Goal: Task Accomplishment & Management: Manage account settings

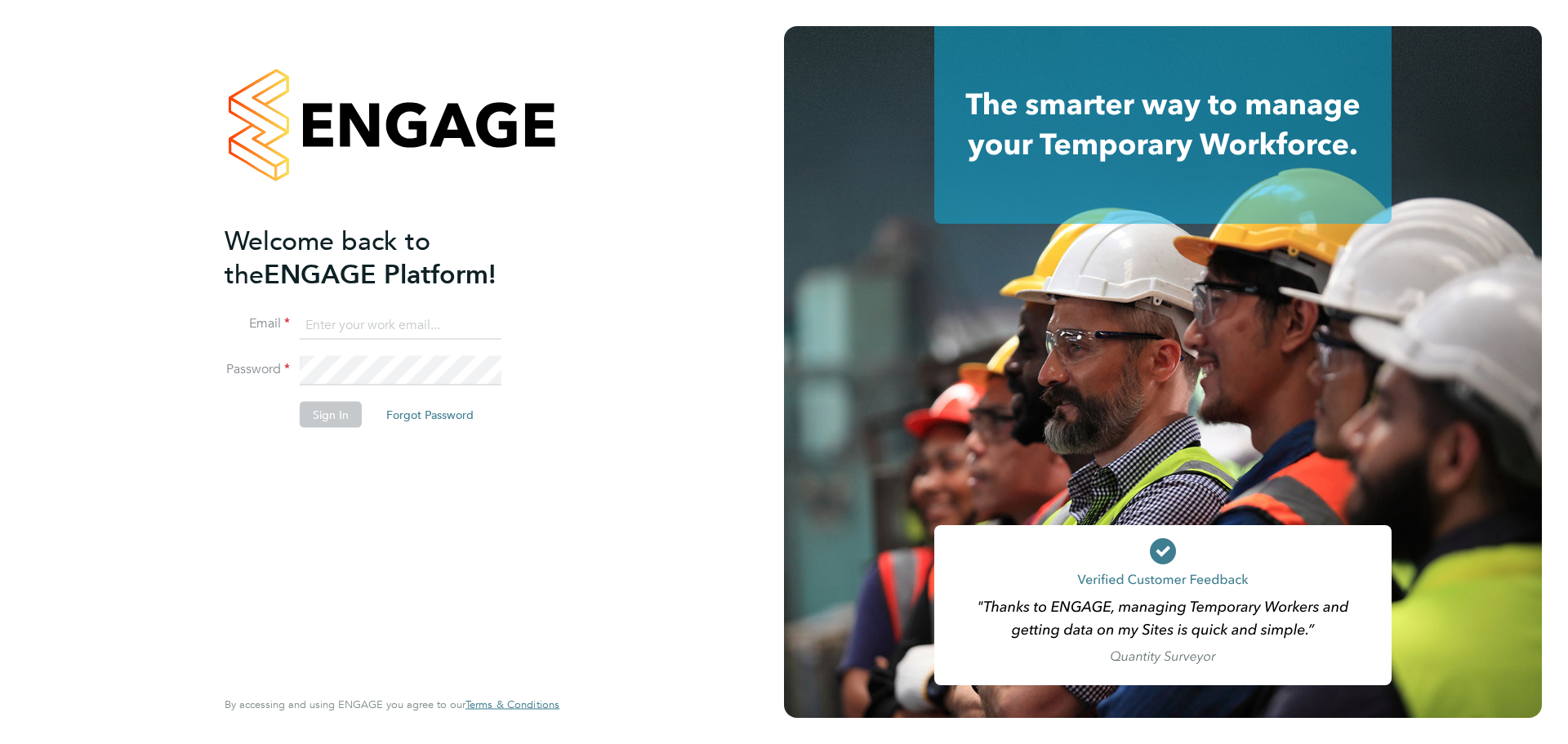
type input "kallen@uandp.co.uk"
click at [348, 415] on button "Sign In" at bounding box center [331, 413] width 62 height 26
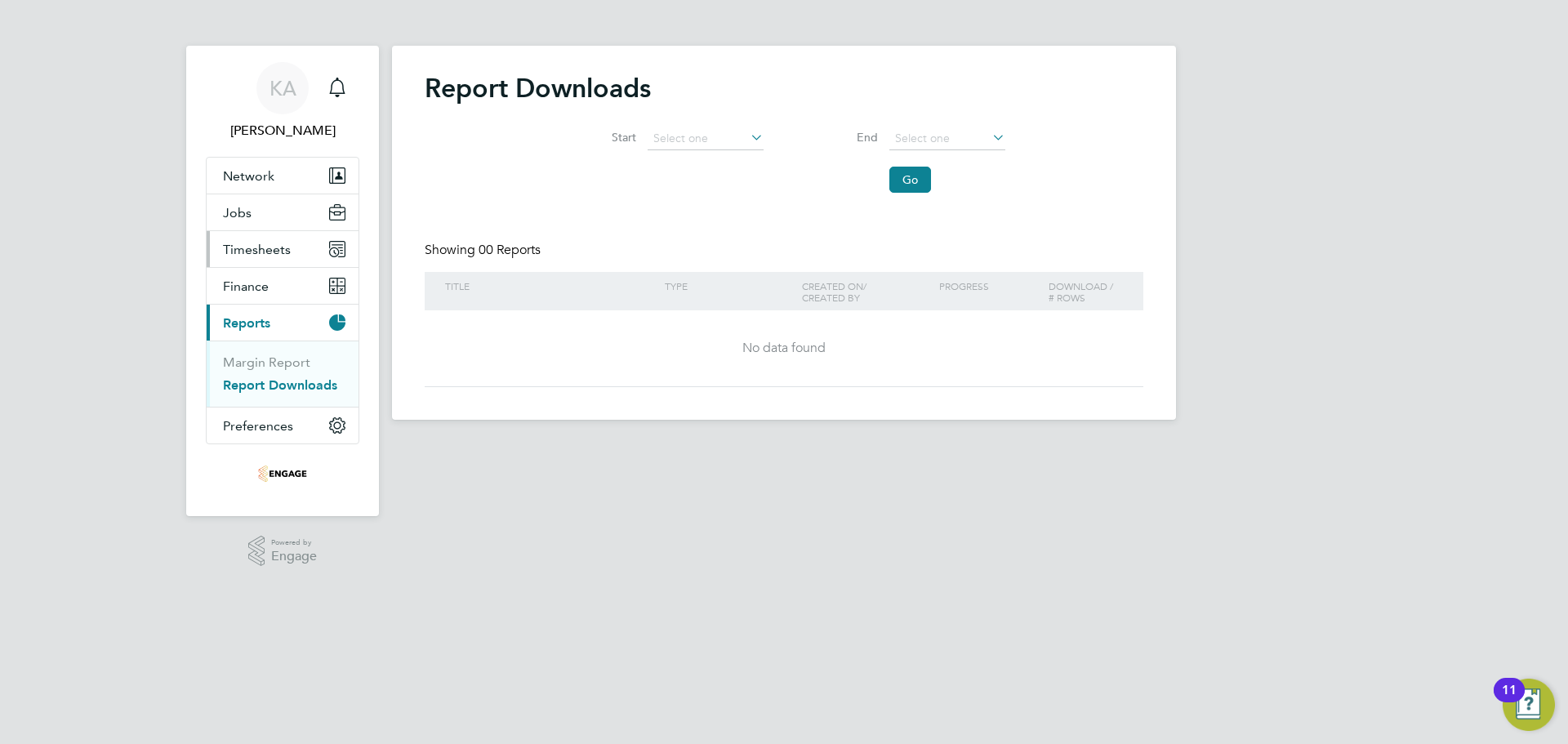
drag, startPoint x: 269, startPoint y: 240, endPoint x: 268, endPoint y: 257, distance: 17.0
click at [269, 240] on button "Timesheets" at bounding box center [282, 249] width 152 height 36
drag, startPoint x: 260, startPoint y: 285, endPoint x: 234, endPoint y: 285, distance: 26.0
click at [260, 285] on link "Timesheets" at bounding box center [257, 289] width 67 height 16
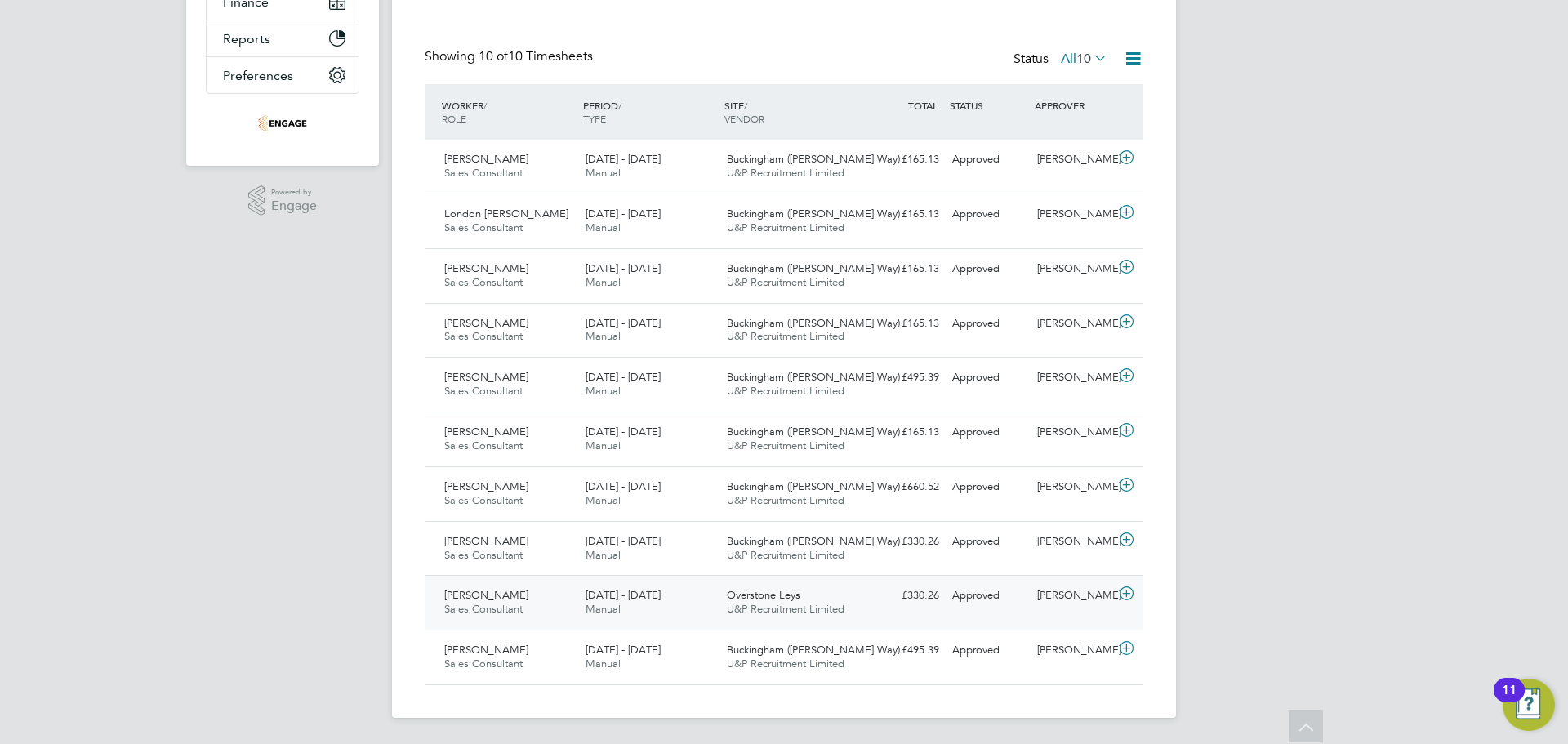
click at [666, 593] on div "14 - 20 Jul 2025 Manual" at bounding box center [649, 603] width 141 height 41
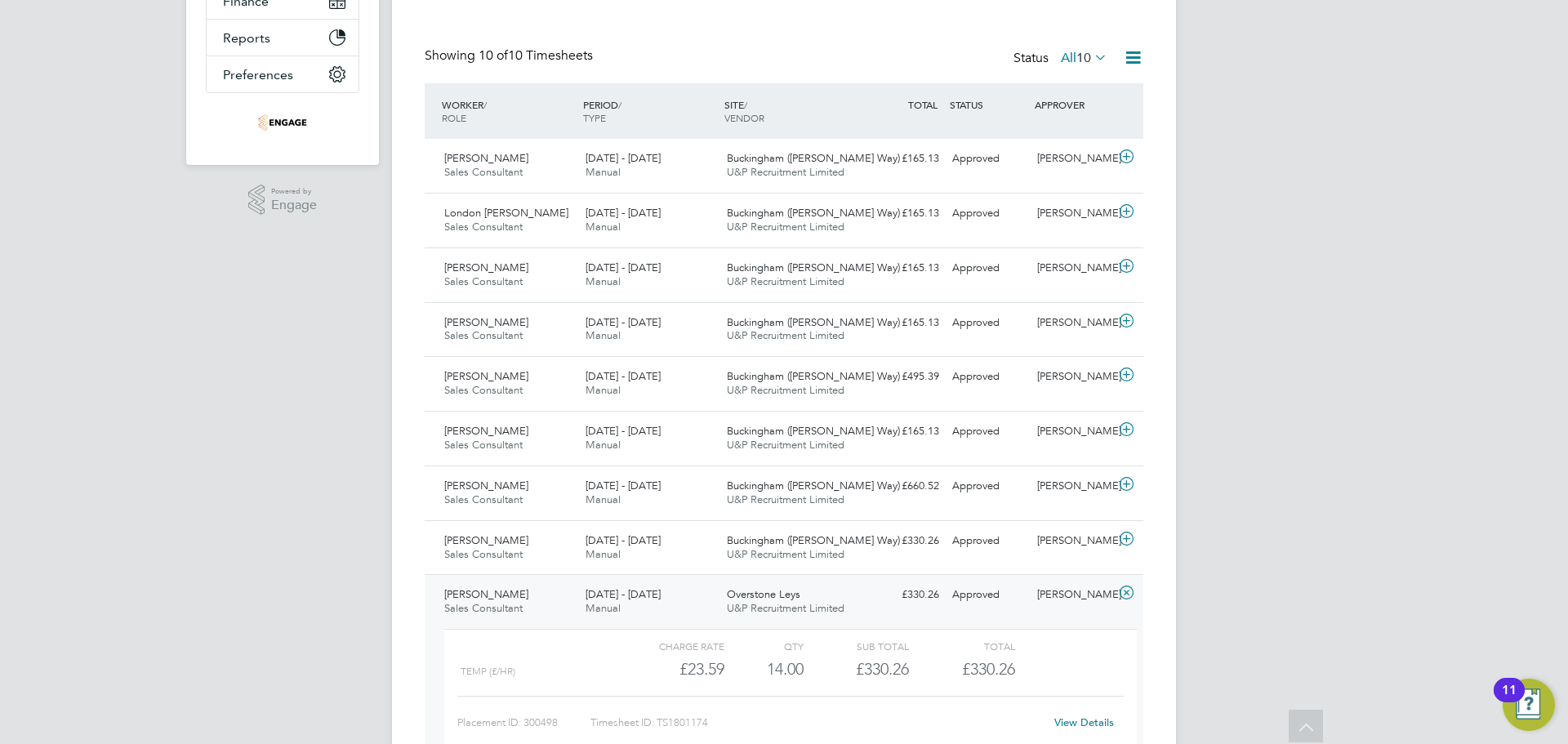
scroll to position [501, 0]
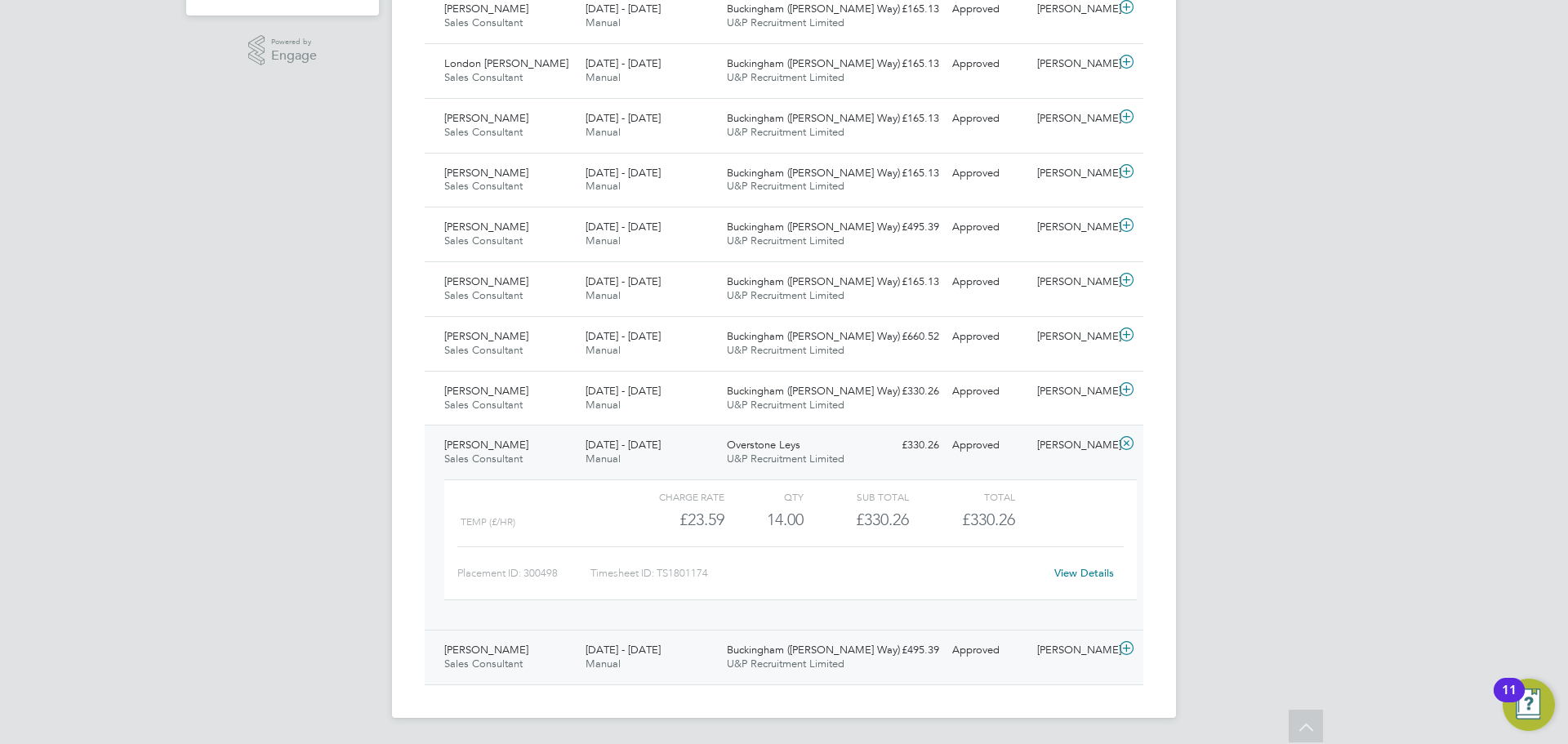
click at [616, 662] on span "Manual" at bounding box center [604, 664] width 35 height 14
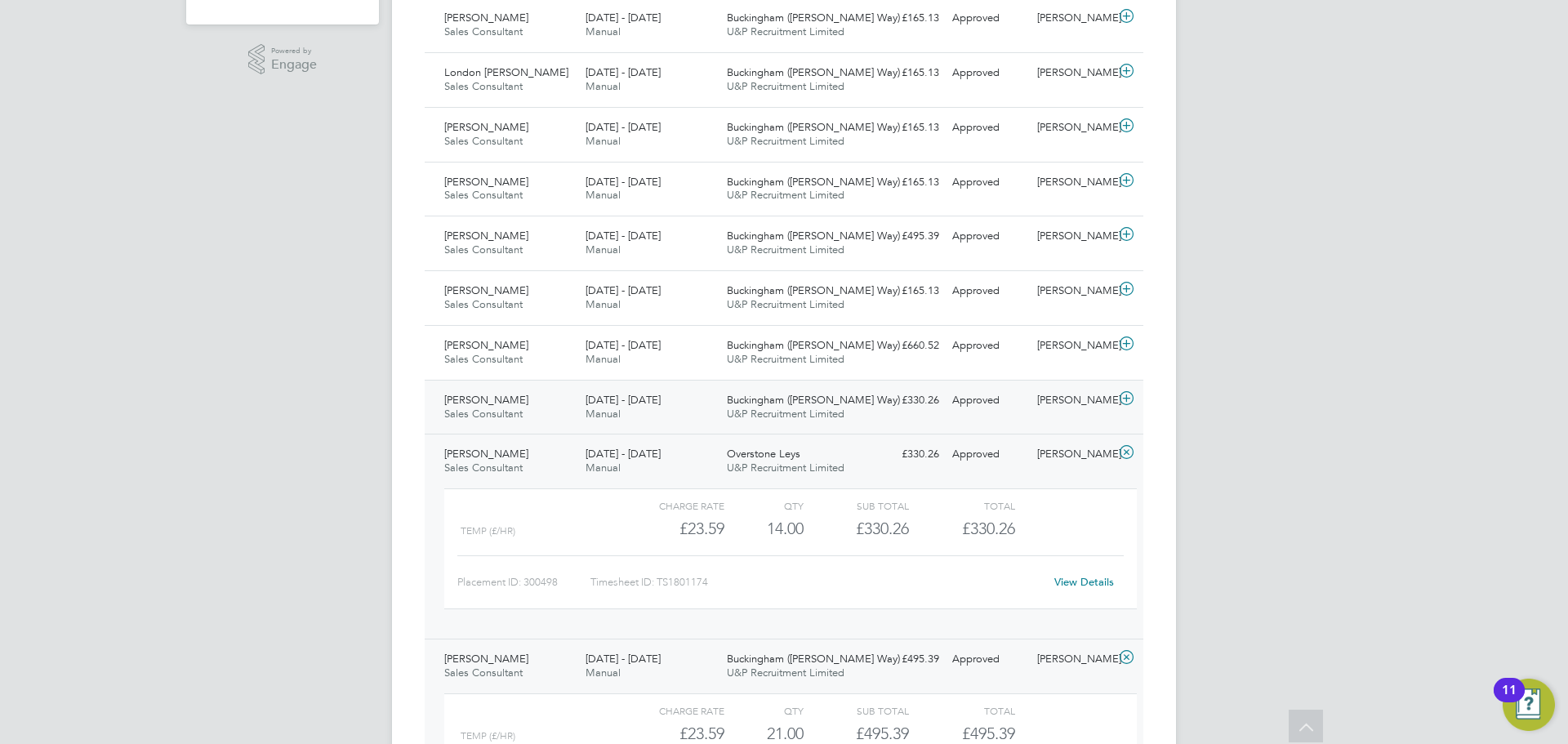
scroll to position [488, 0]
click at [644, 419] on div "11 - 17 Aug 2025 Manual" at bounding box center [649, 411] width 141 height 41
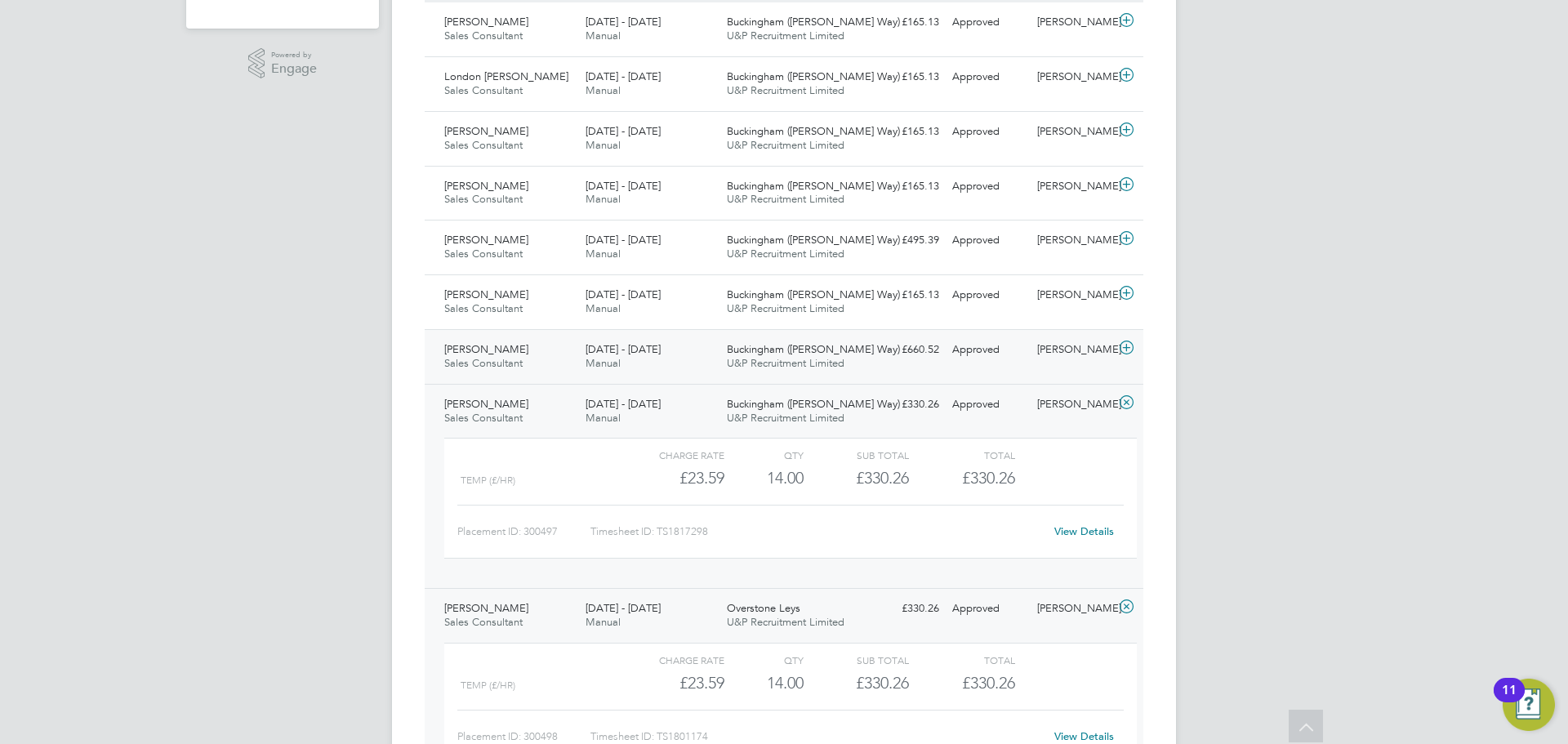
click at [618, 371] on div "18 - 24 Aug 2025 Manual" at bounding box center [649, 357] width 141 height 41
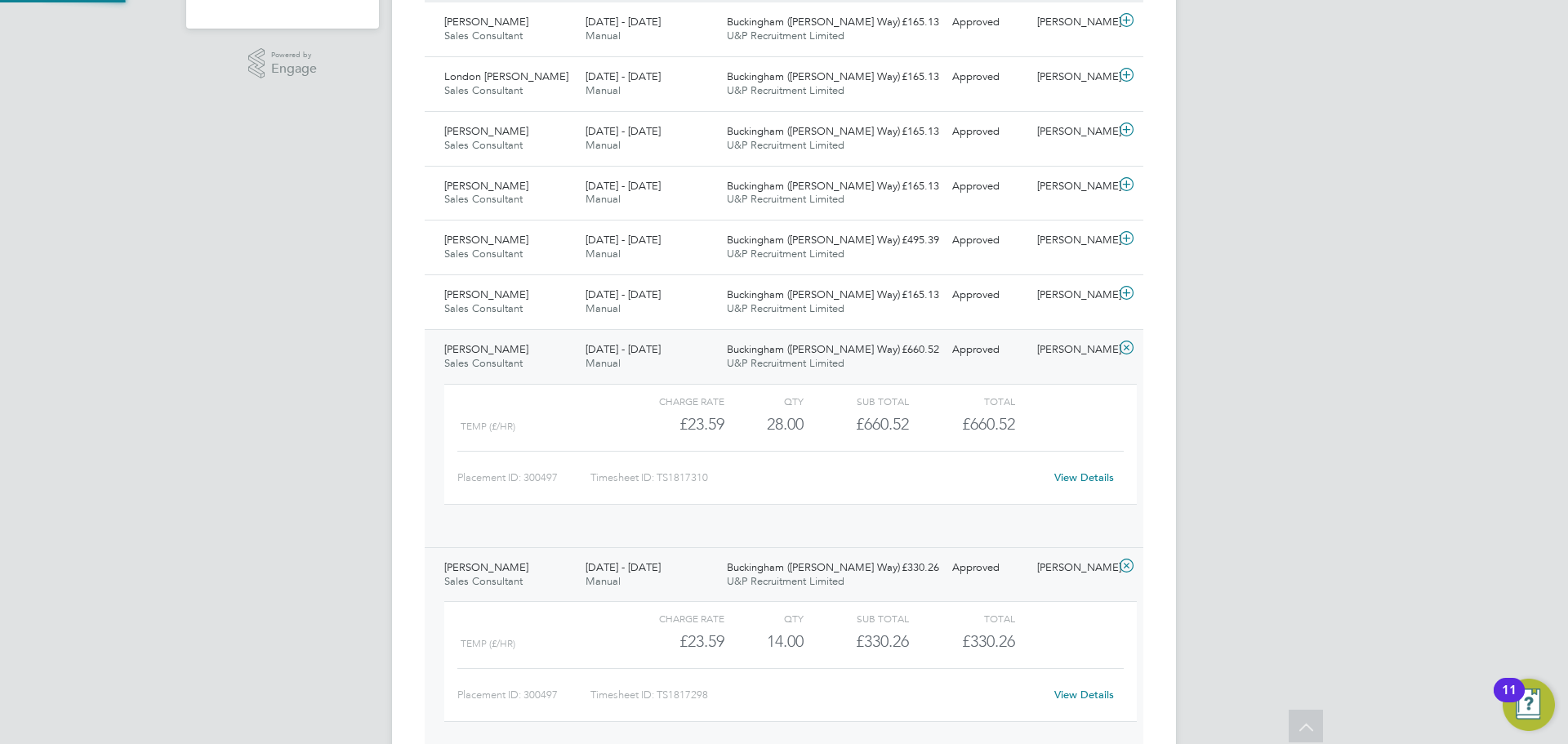
scroll to position [27, 160]
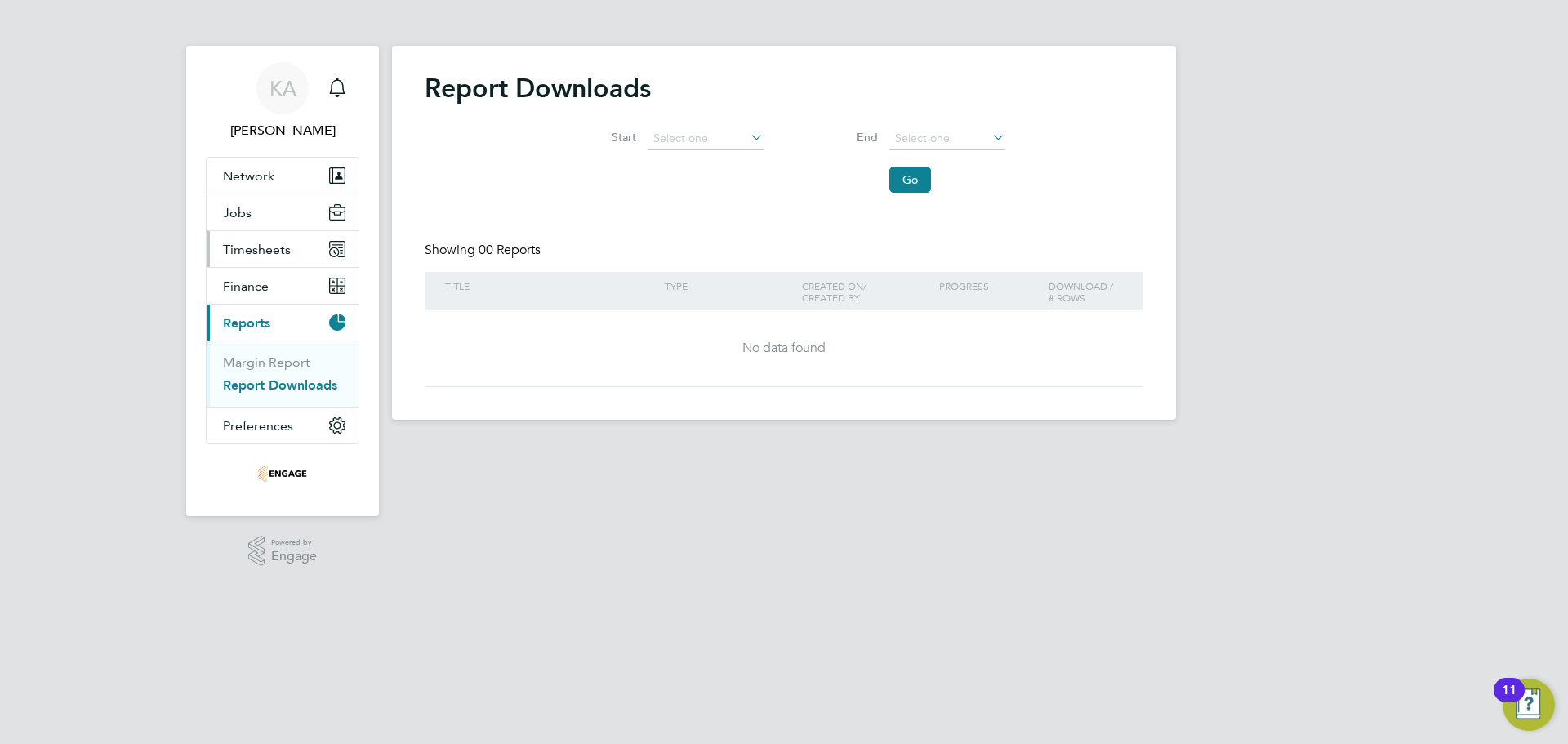
click at [274, 255] on span "Timesheets" at bounding box center [257, 250] width 67 height 16
click at [266, 288] on link "Timesheets" at bounding box center [257, 289] width 67 height 16
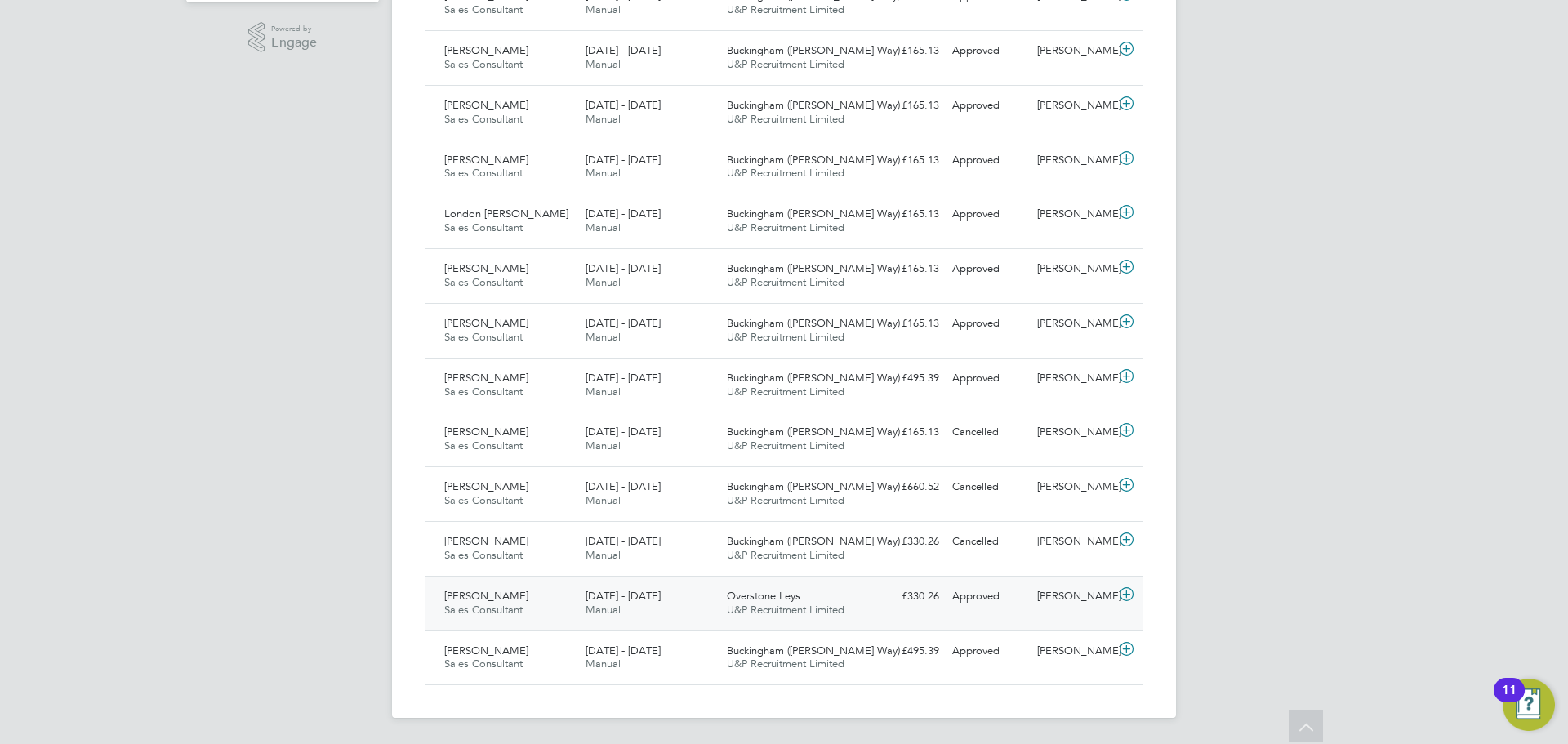
click at [659, 616] on div "14 - 20 Jul 2025 Manual" at bounding box center [649, 604] width 141 height 41
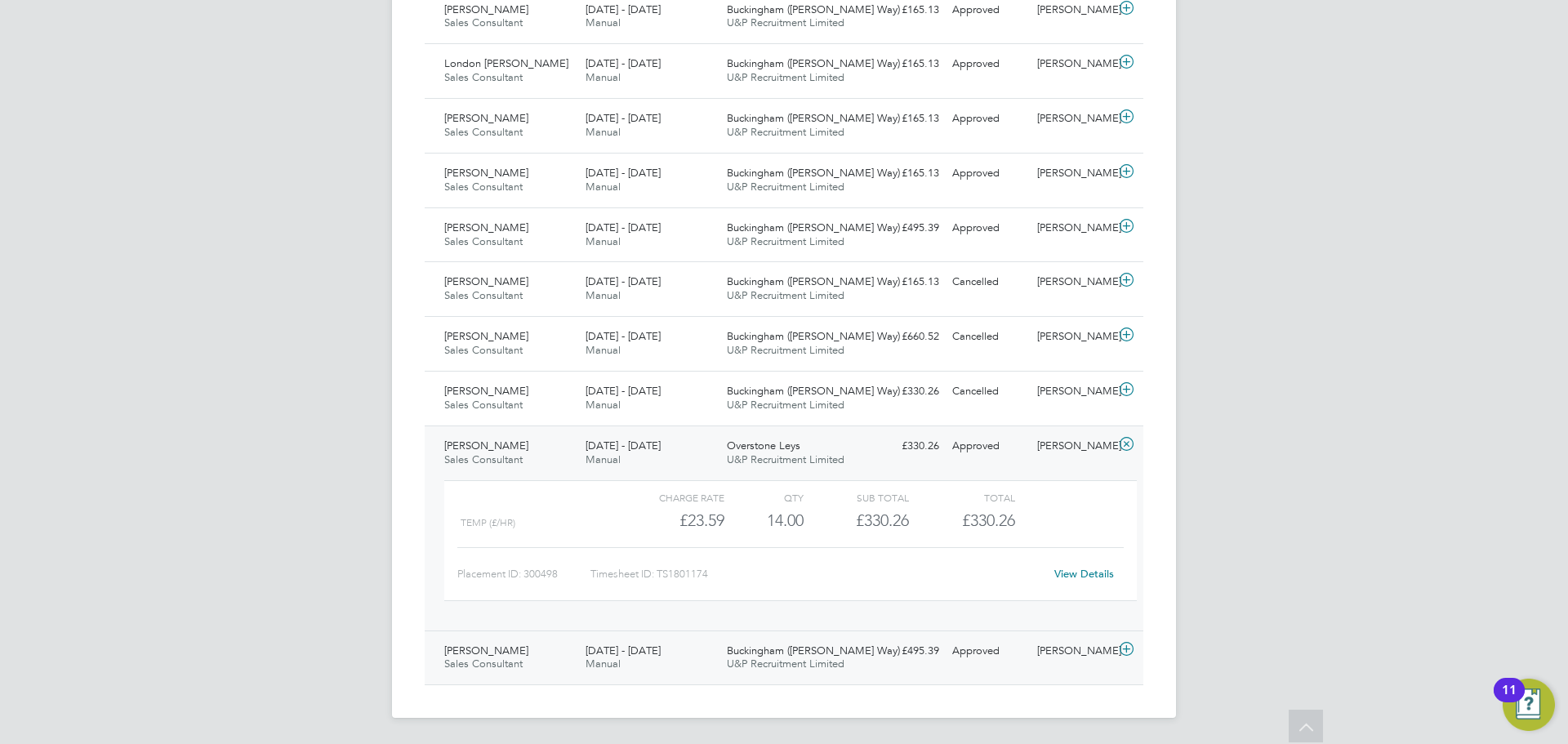
click at [615, 650] on span "[DATE] - [DATE]" at bounding box center [623, 651] width 75 height 14
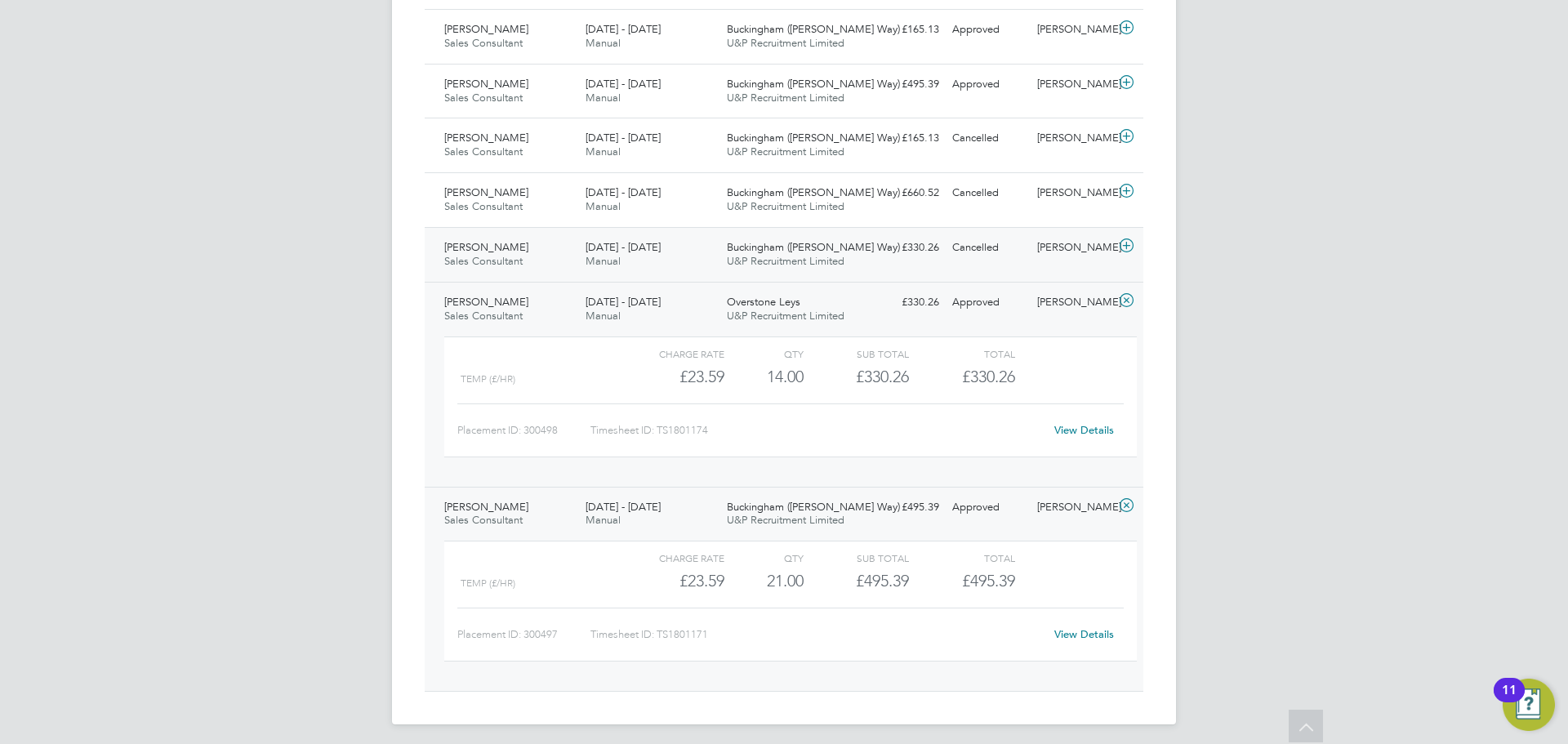
click at [691, 252] on div "11 - 17 Aug 2025 Manual" at bounding box center [649, 255] width 141 height 41
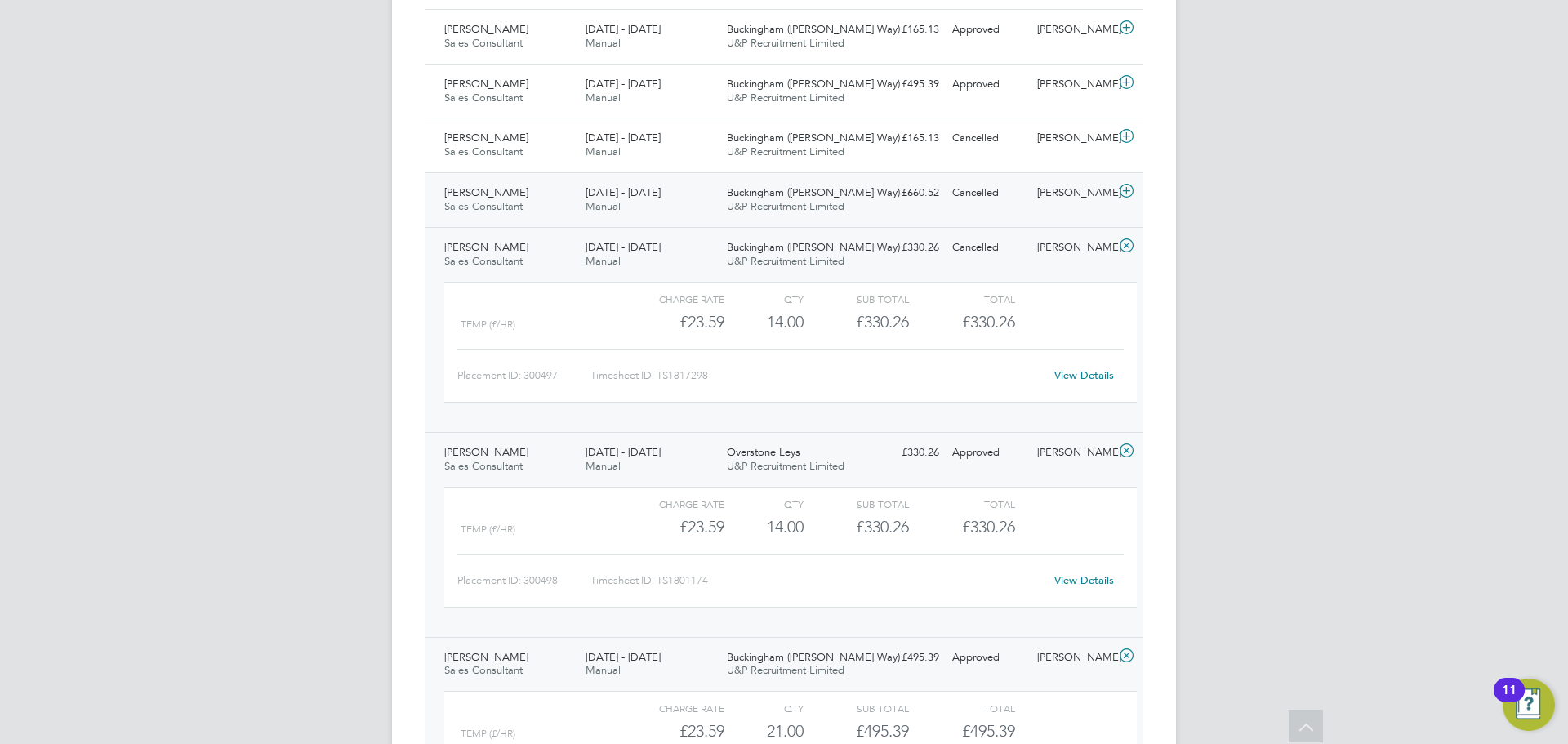
click at [675, 212] on div "18 - 24 Aug 2025 Manual" at bounding box center [649, 200] width 141 height 41
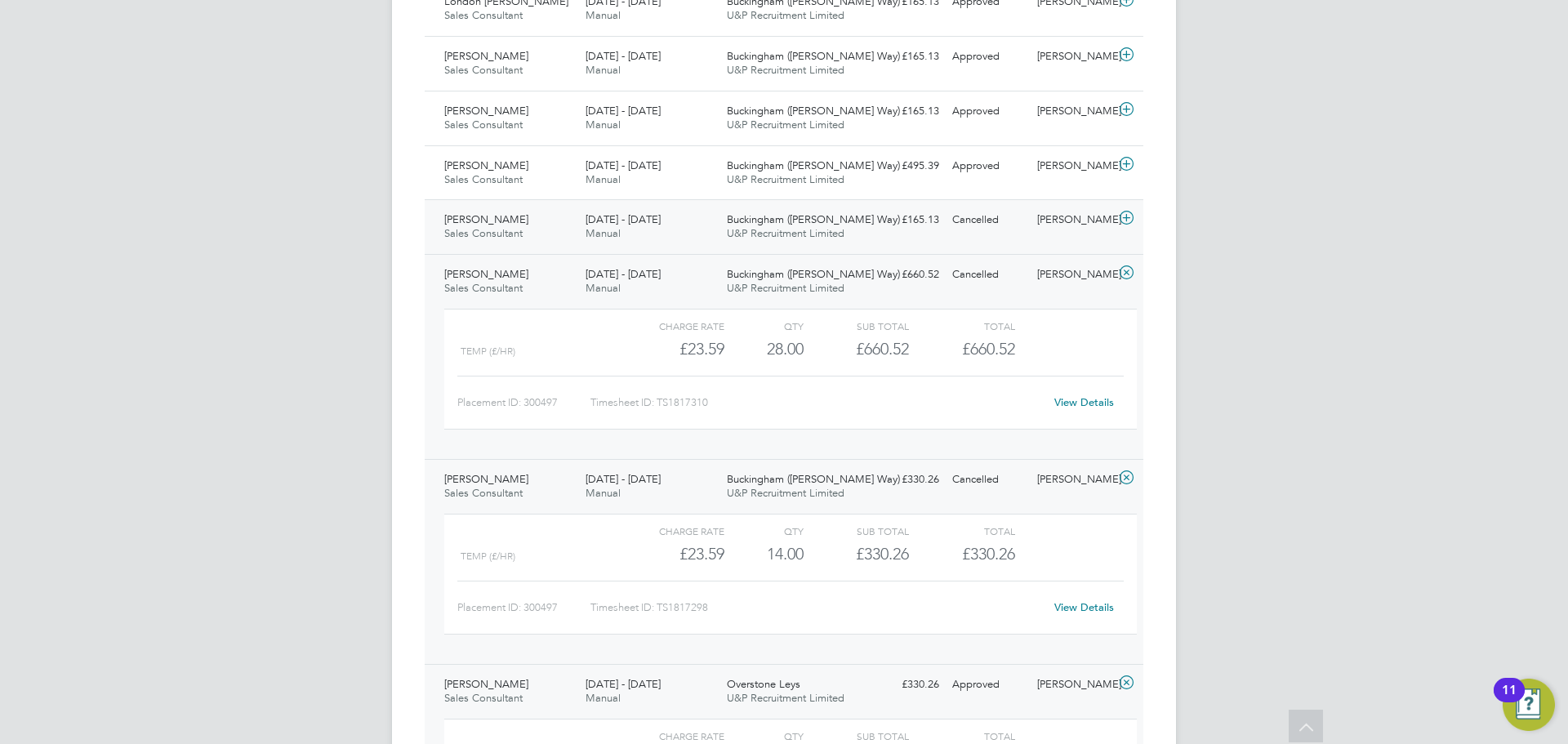
click at [577, 230] on div "Sarah Webster Sales Consultant 25 - 31 Aug 2025" at bounding box center [508, 227] width 141 height 41
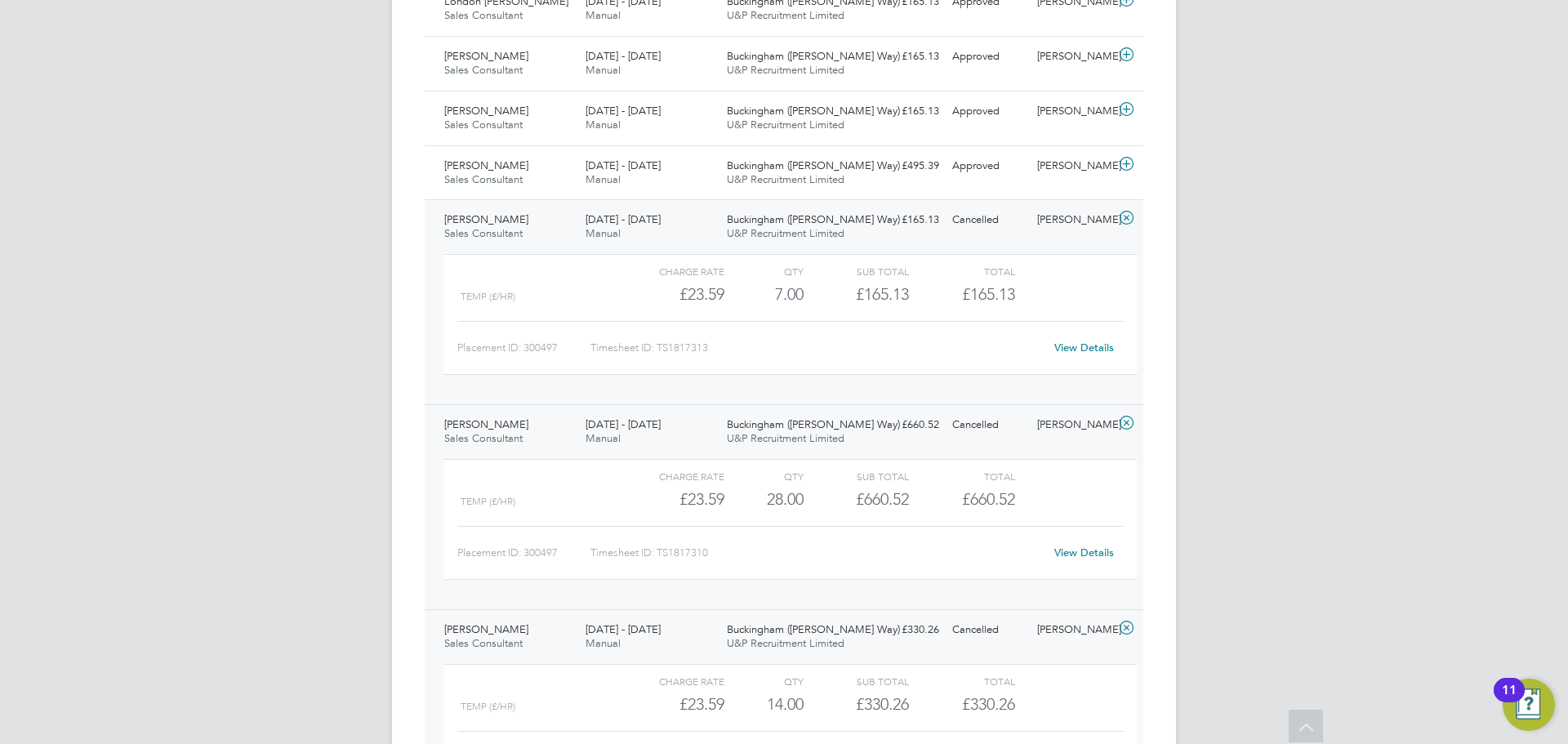
click at [1107, 356] on div "View Details" at bounding box center [1084, 348] width 80 height 26
click at [1100, 348] on link "View Details" at bounding box center [1084, 348] width 59 height 14
click at [636, 162] on span "[DATE] - [DATE]" at bounding box center [623, 166] width 75 height 14
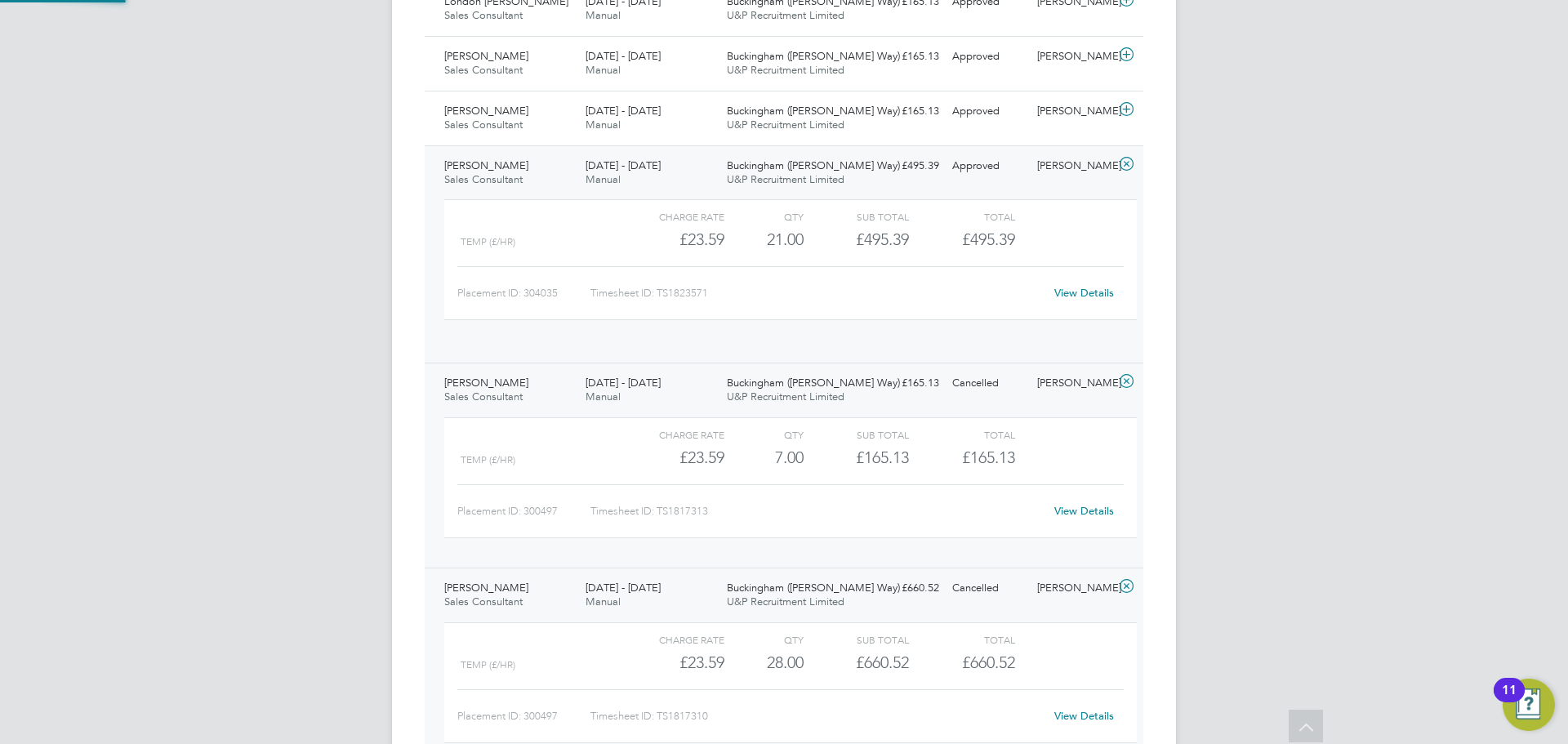
scroll to position [27, 160]
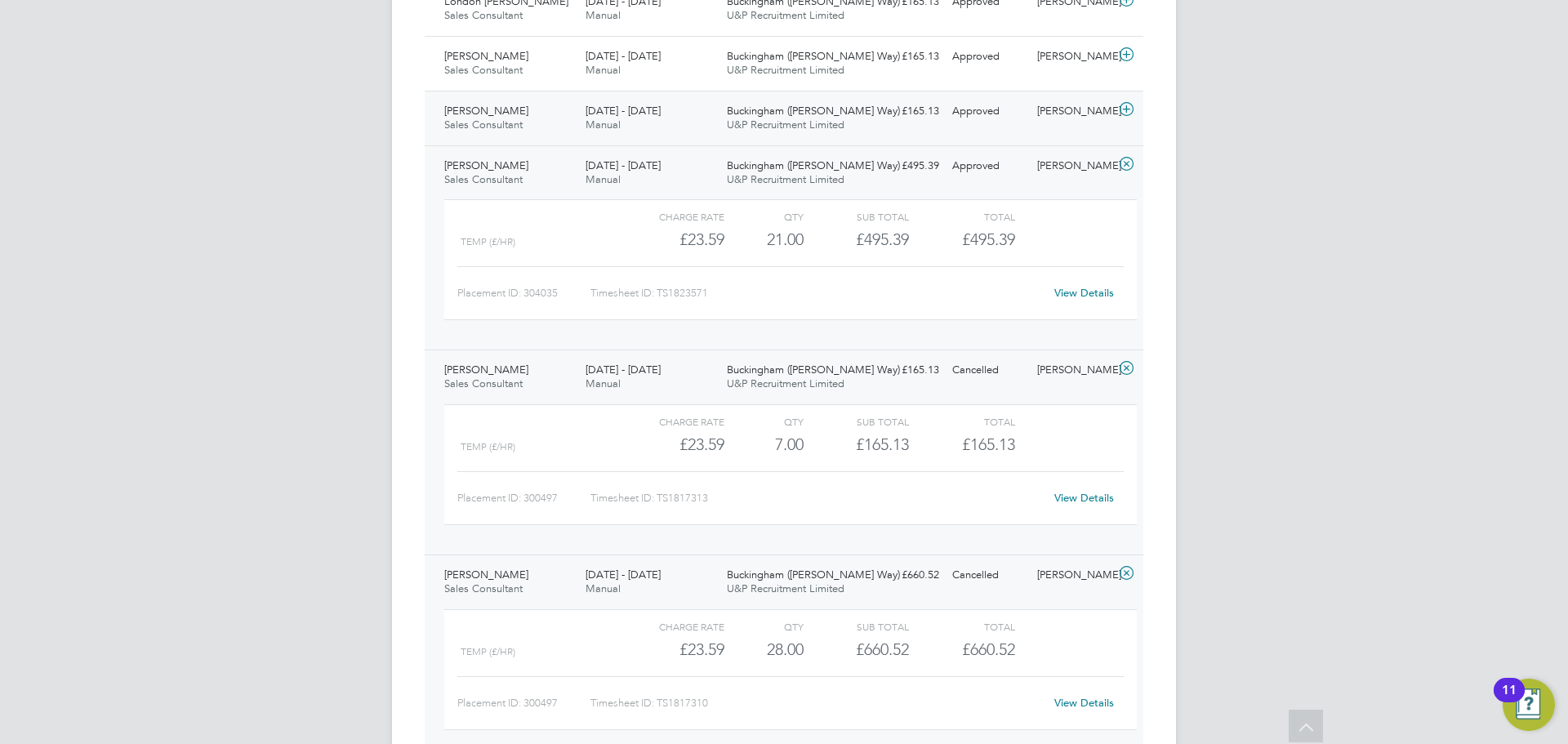
click at [795, 120] on span "U&P Recruitment Limited" at bounding box center [785, 125] width 118 height 14
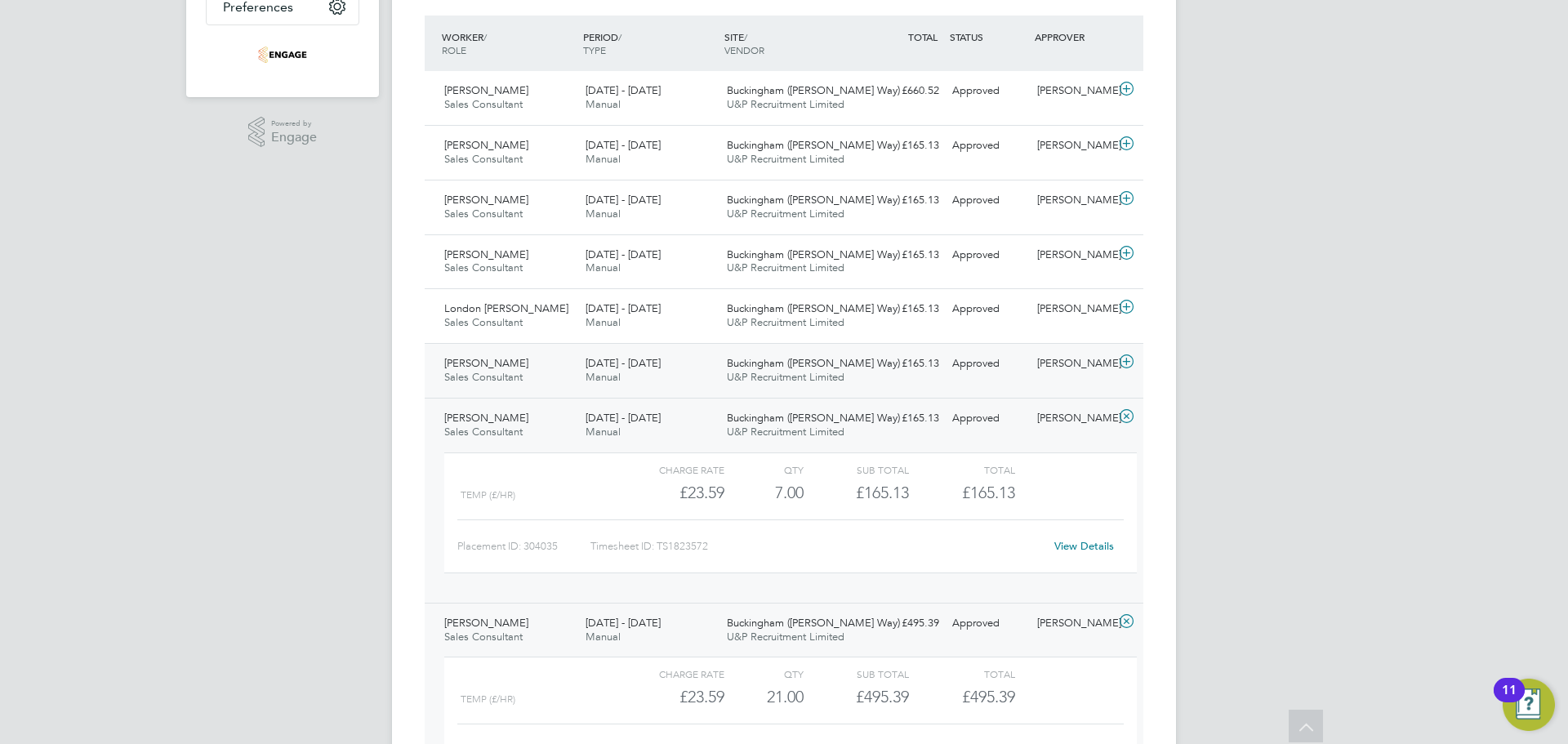
scroll to position [341, 0]
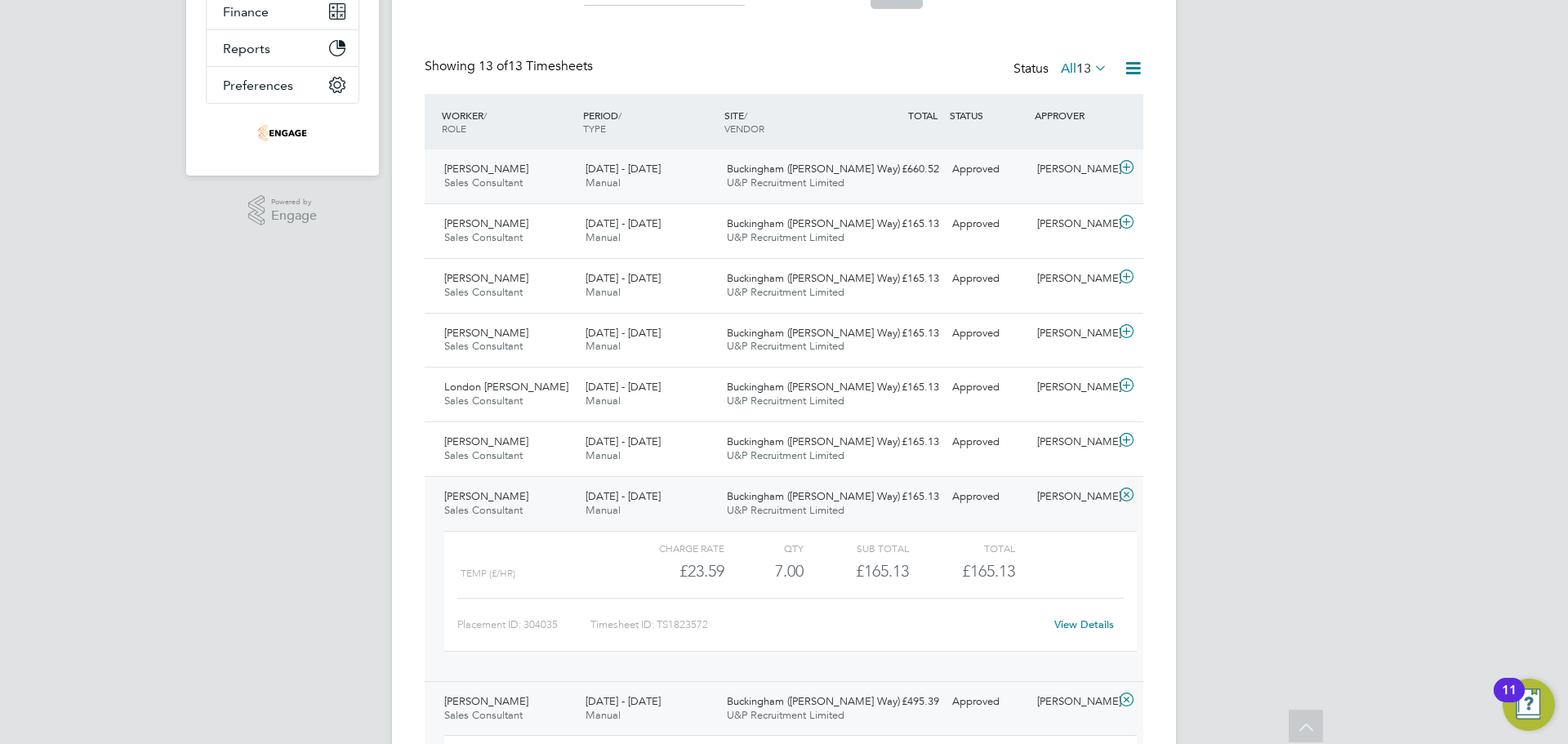
click at [746, 189] on span "U&P Recruitment Limited" at bounding box center [785, 183] width 118 height 14
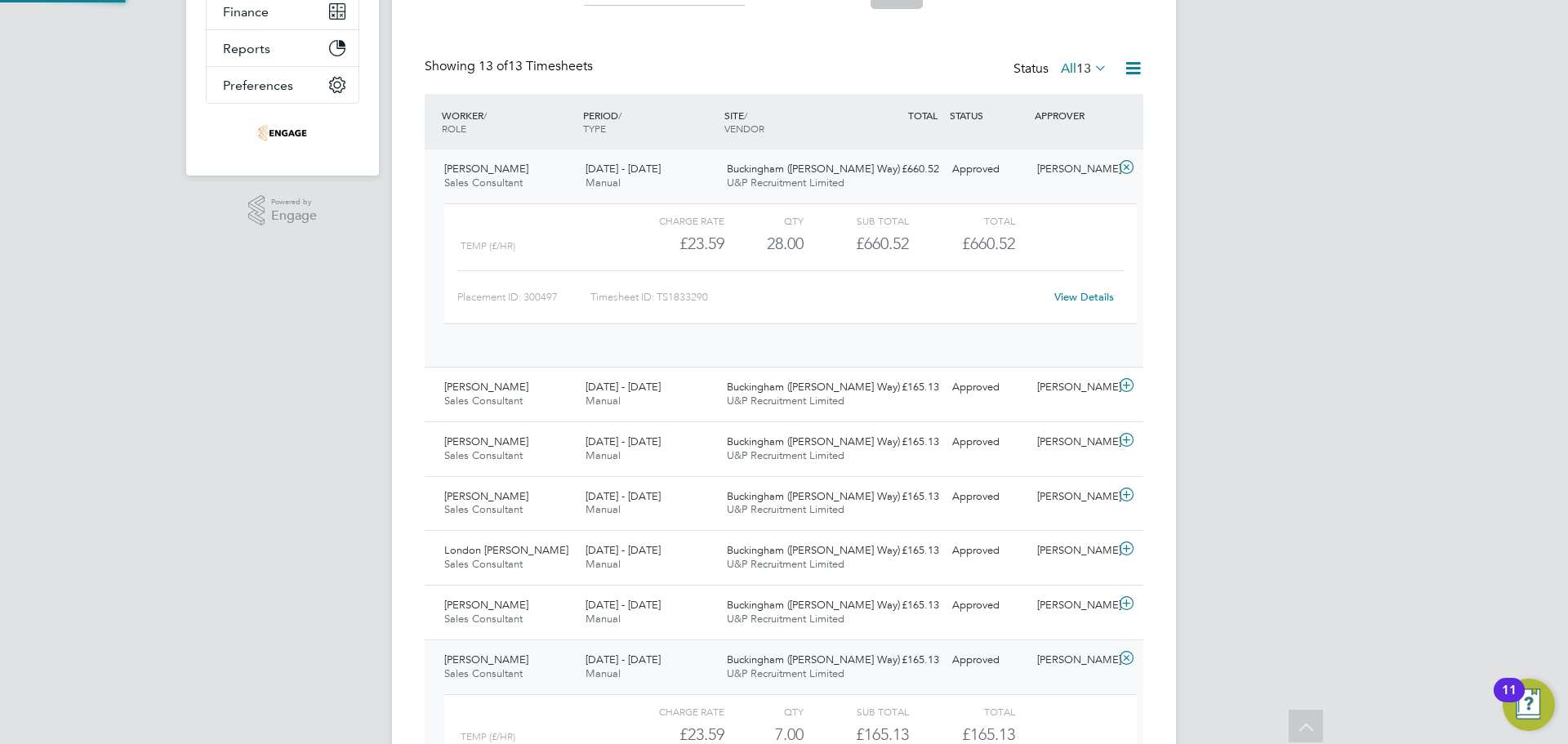
scroll to position [27, 160]
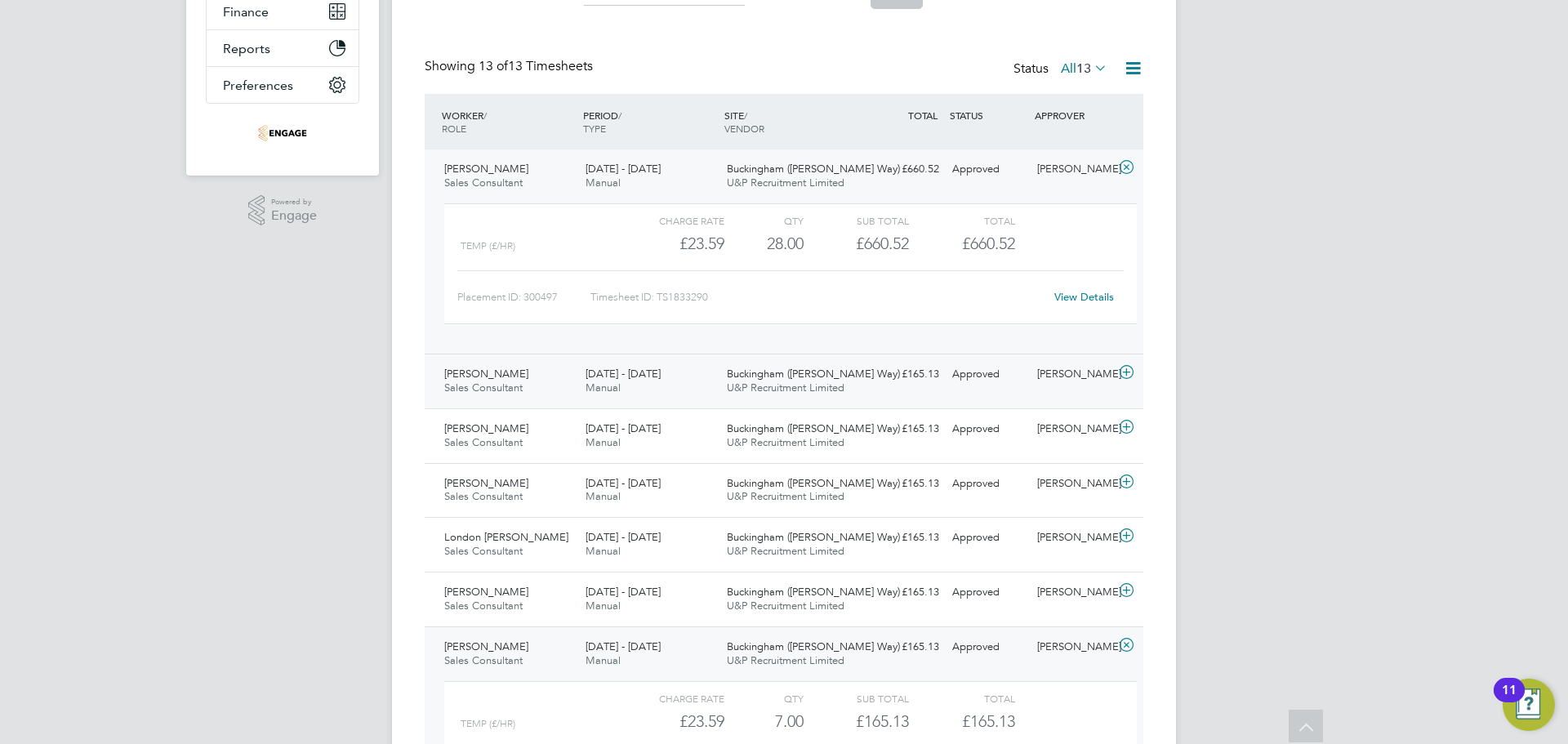
click at [927, 380] on div "£165.13 Approved" at bounding box center [903, 374] width 85 height 27
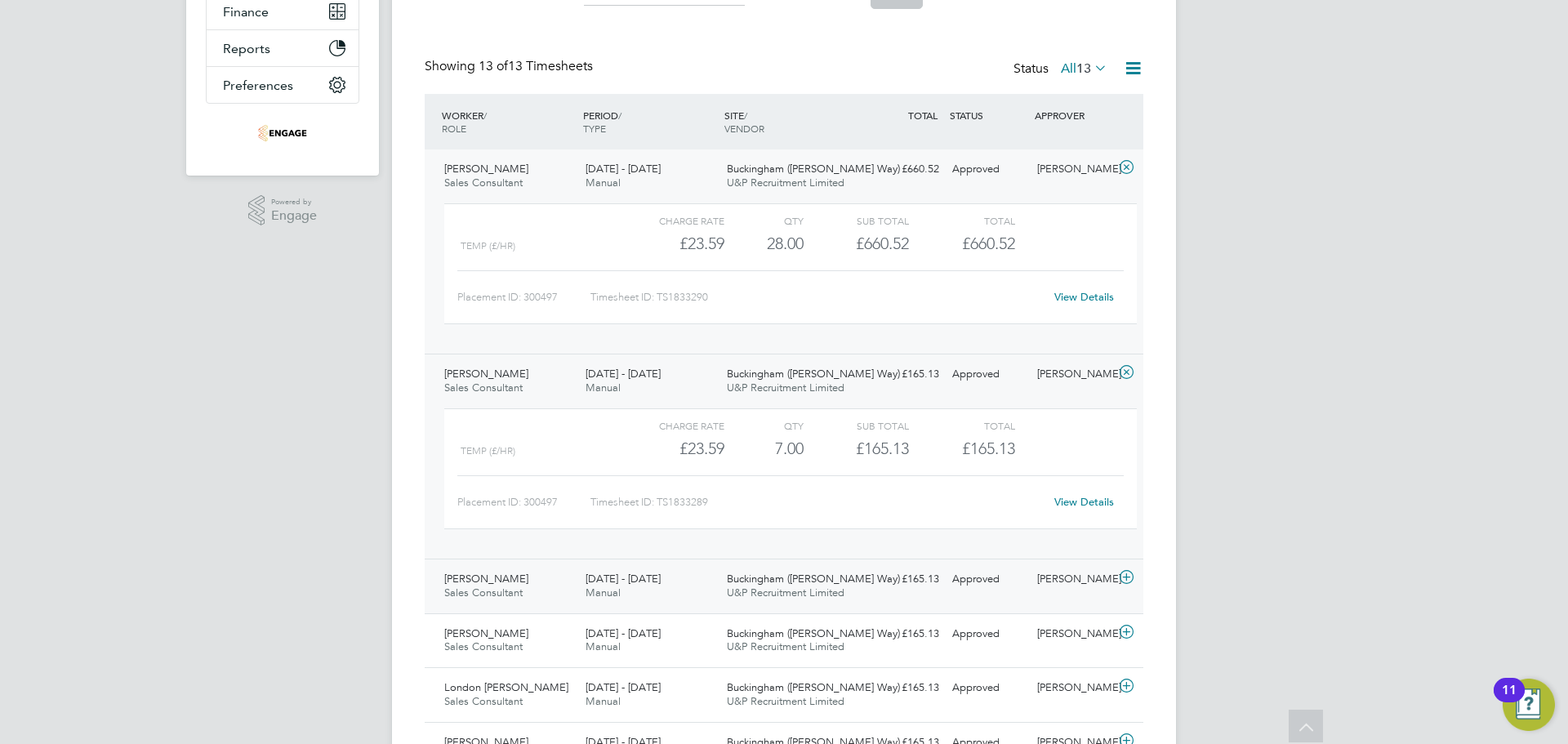
click at [789, 579] on span "Buckingham ([PERSON_NAME] Way)" at bounding box center [813, 579] width 173 height 14
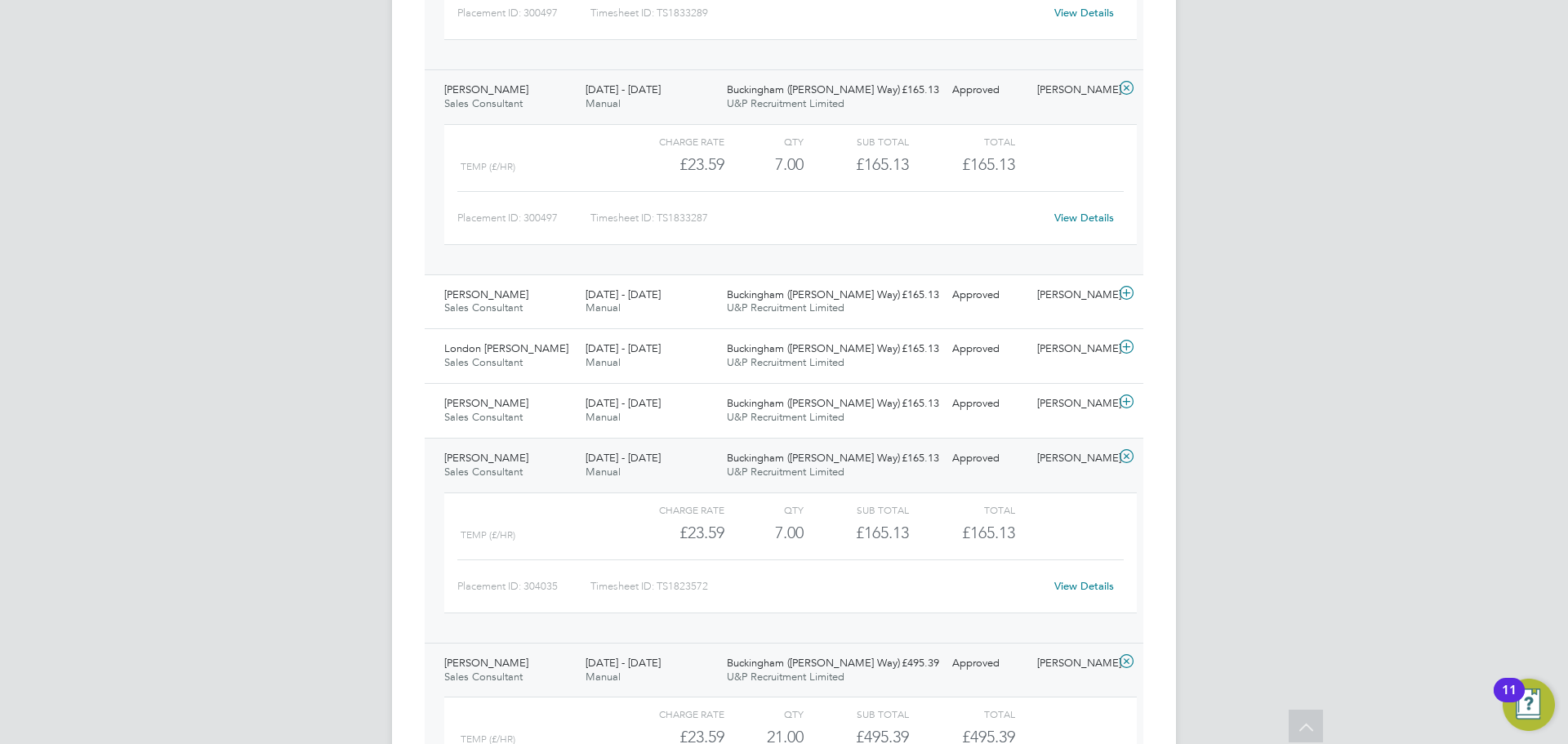
scroll to position [831, 0]
click at [715, 398] on div "15 - 21 Sep 2025 Manual" at bounding box center [649, 411] width 141 height 41
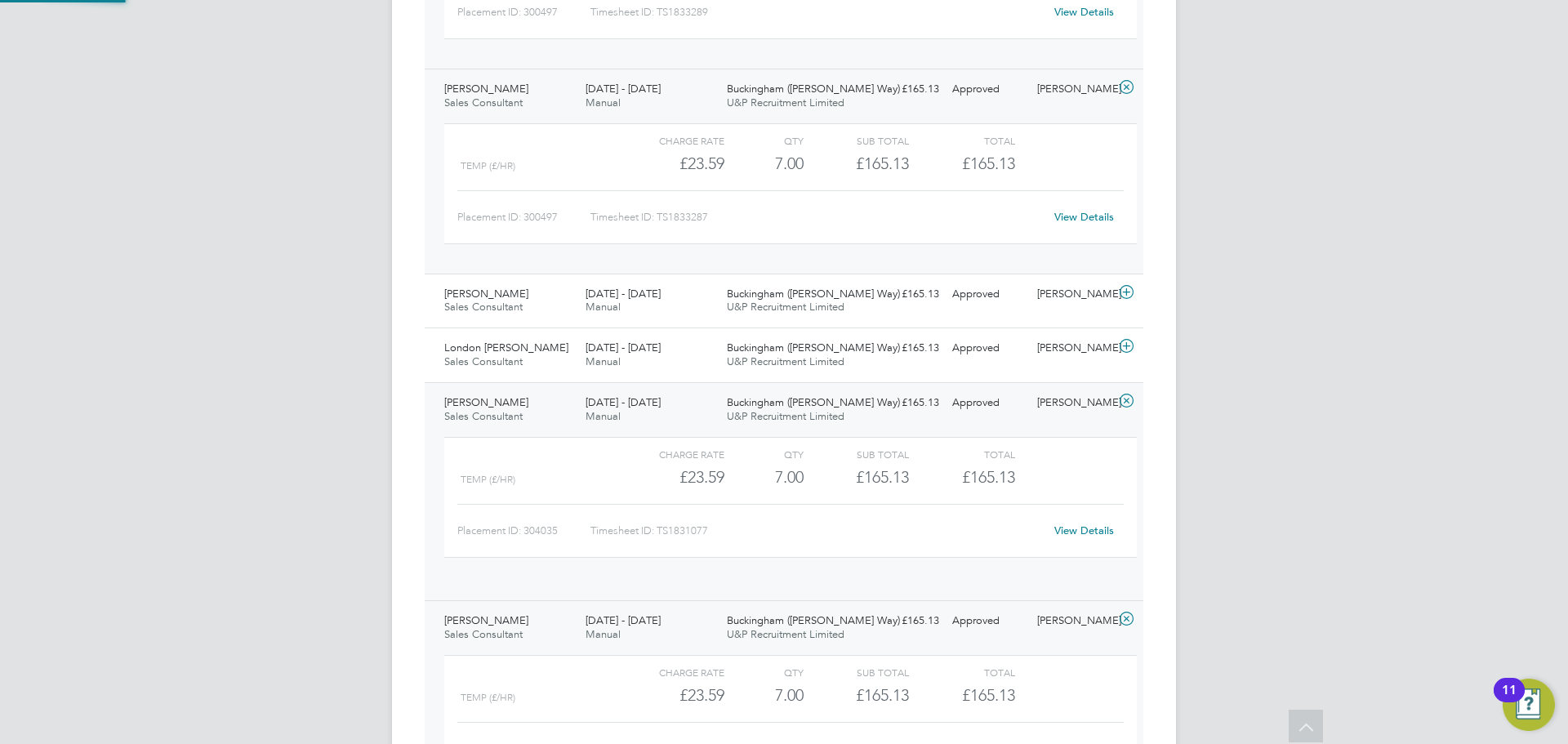
scroll to position [27, 160]
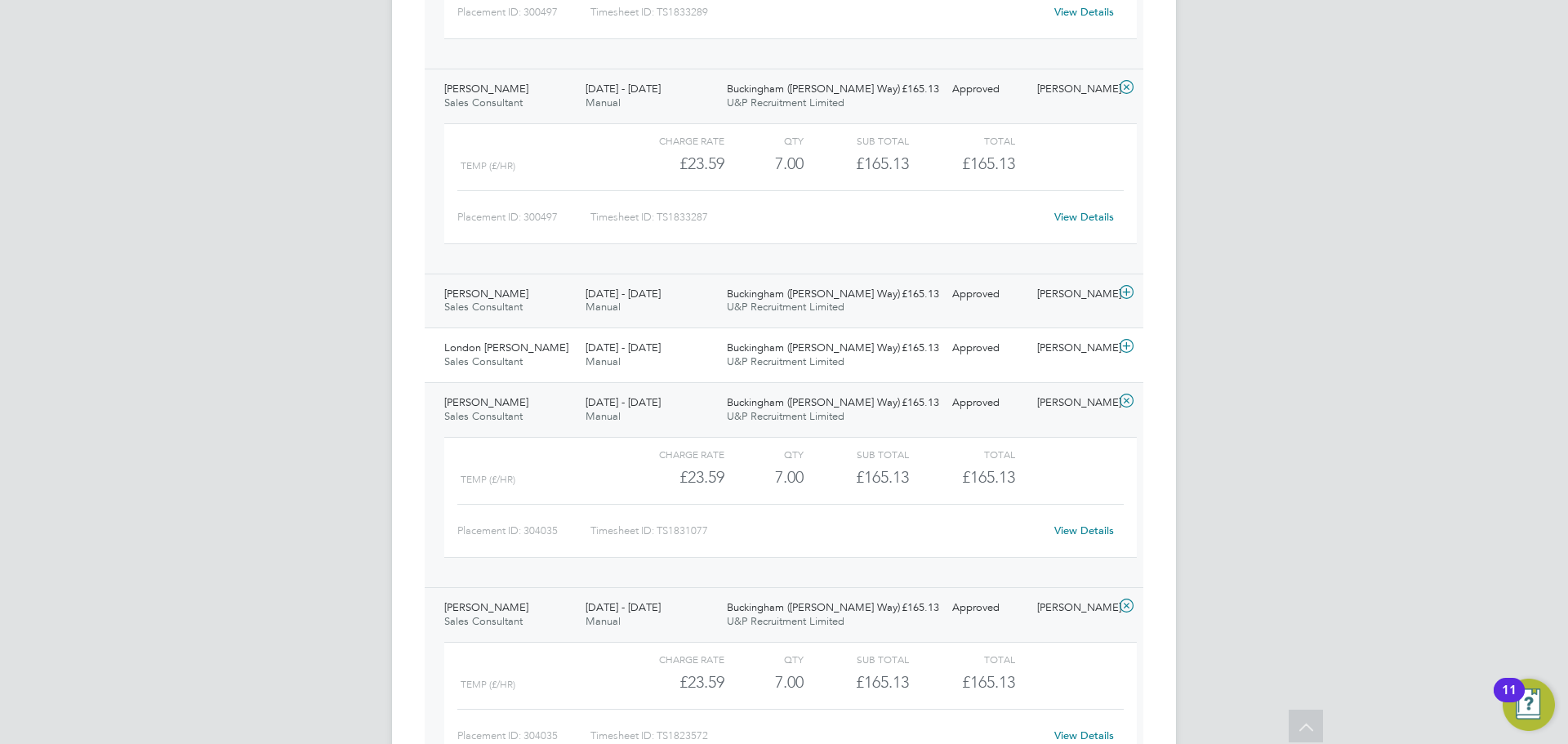
click at [800, 303] on span "U&P Recruitment Limited" at bounding box center [785, 307] width 118 height 14
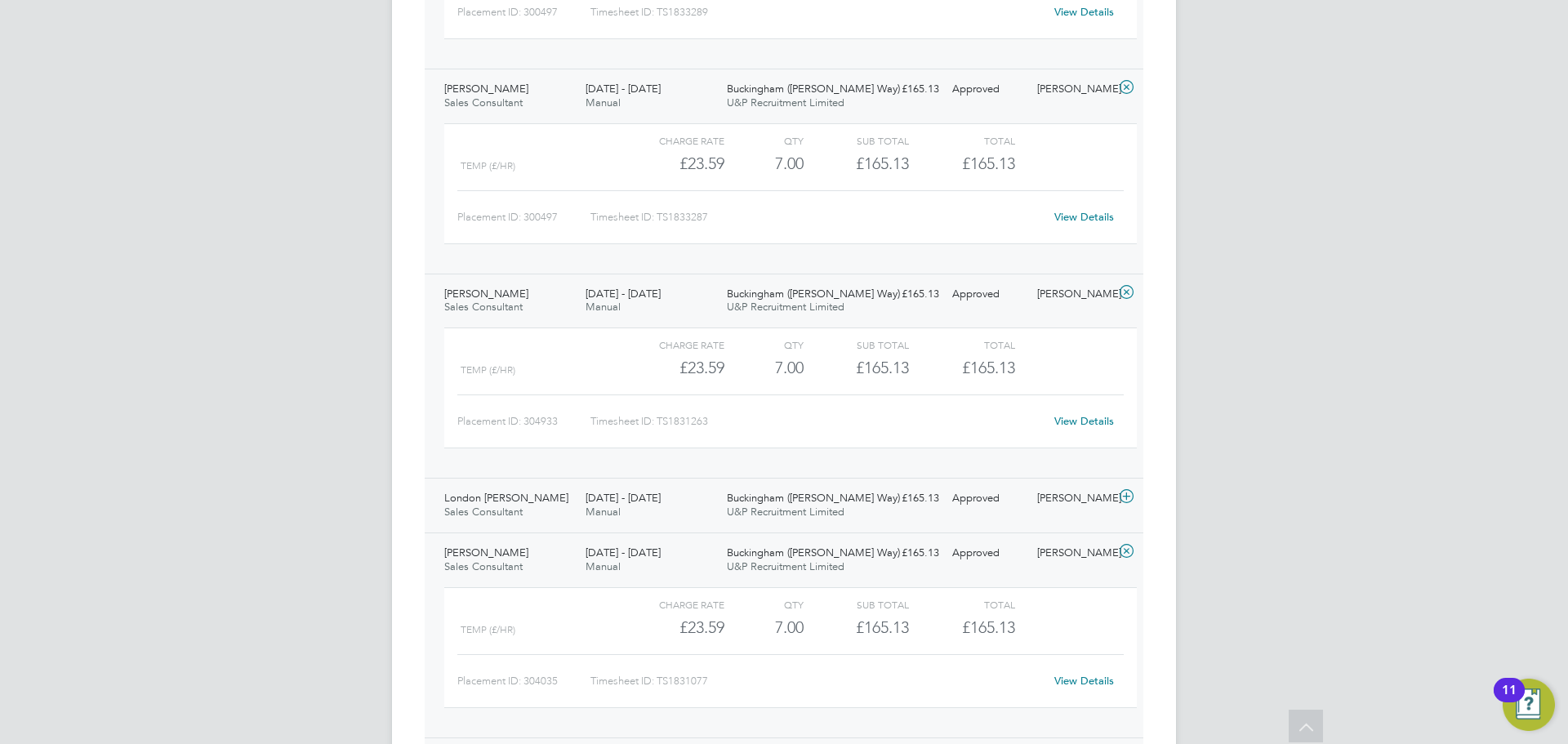
click at [730, 499] on span "Buckingham ([PERSON_NAME] Way)" at bounding box center [813, 498] width 173 height 14
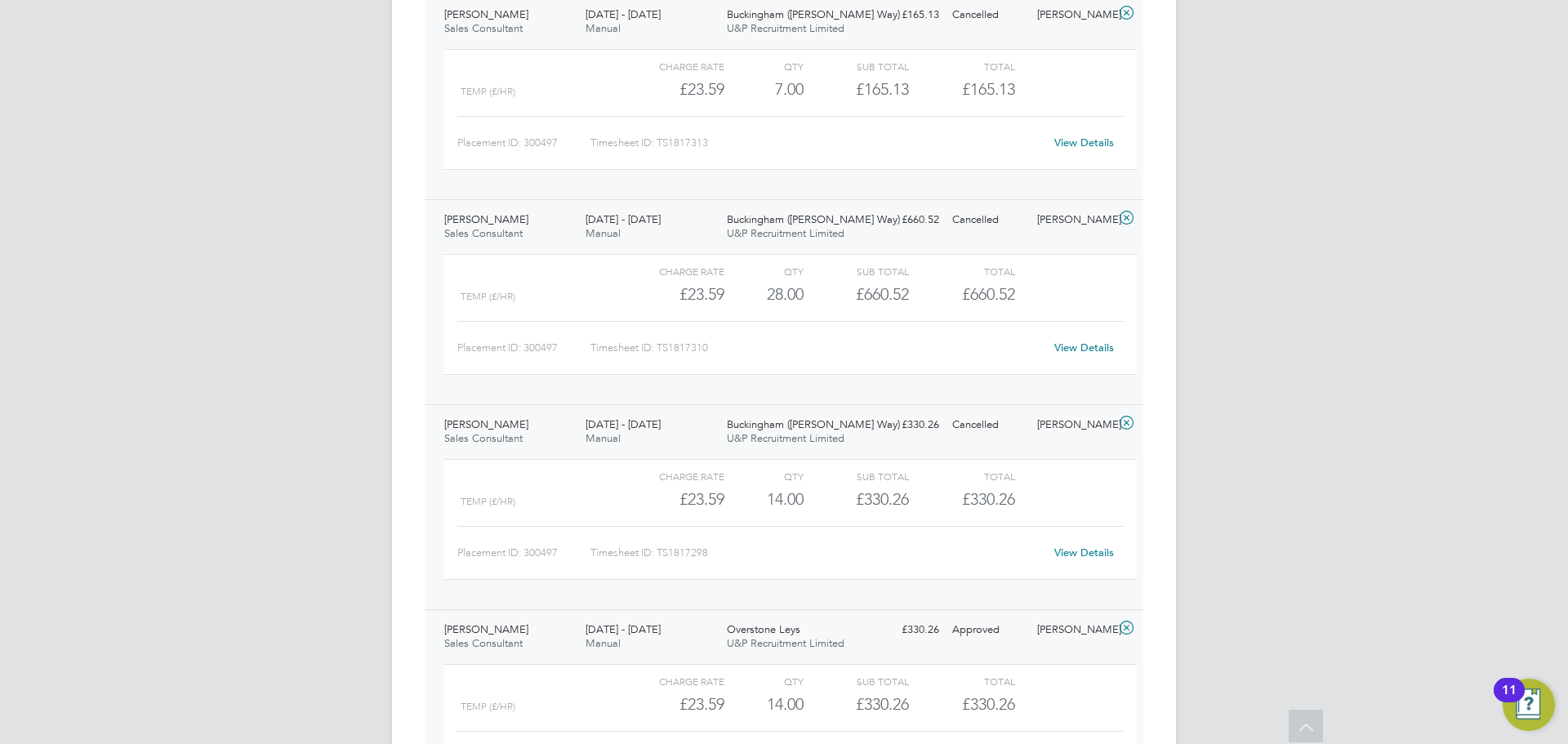
scroll to position [2220, 0]
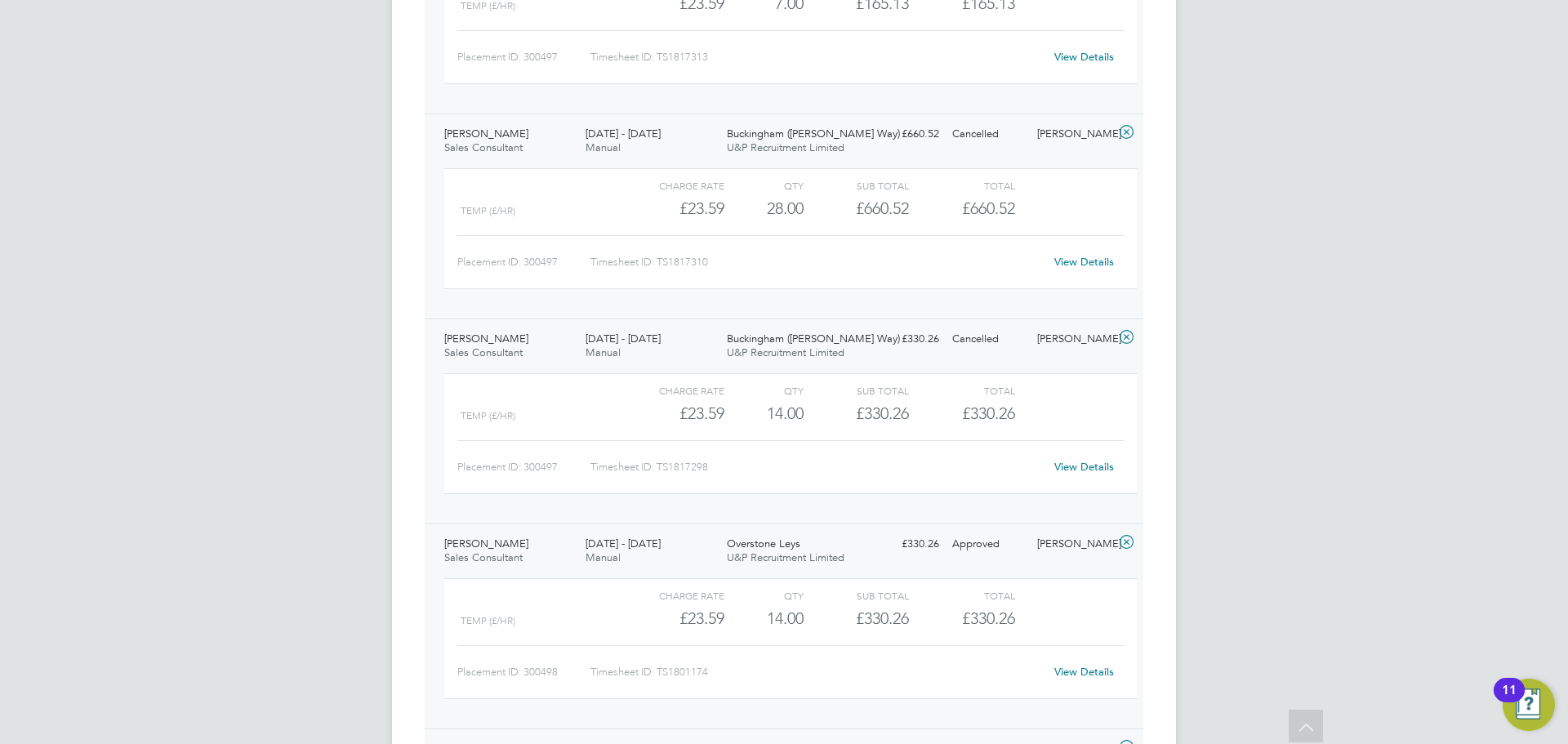
click at [1098, 469] on link "View Details" at bounding box center [1084, 467] width 59 height 14
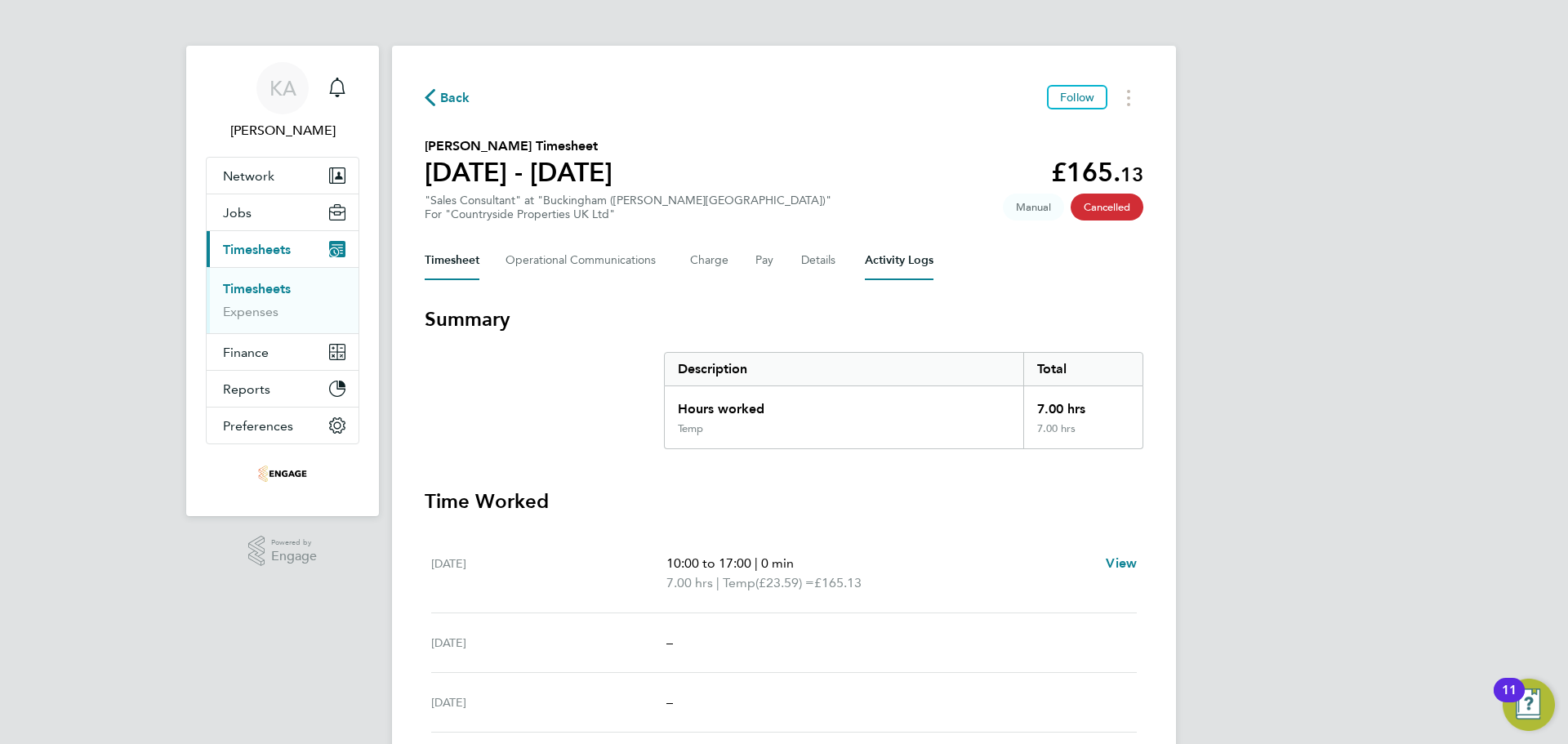
click at [890, 252] on Logs-tab "Activity Logs" at bounding box center [899, 261] width 68 height 39
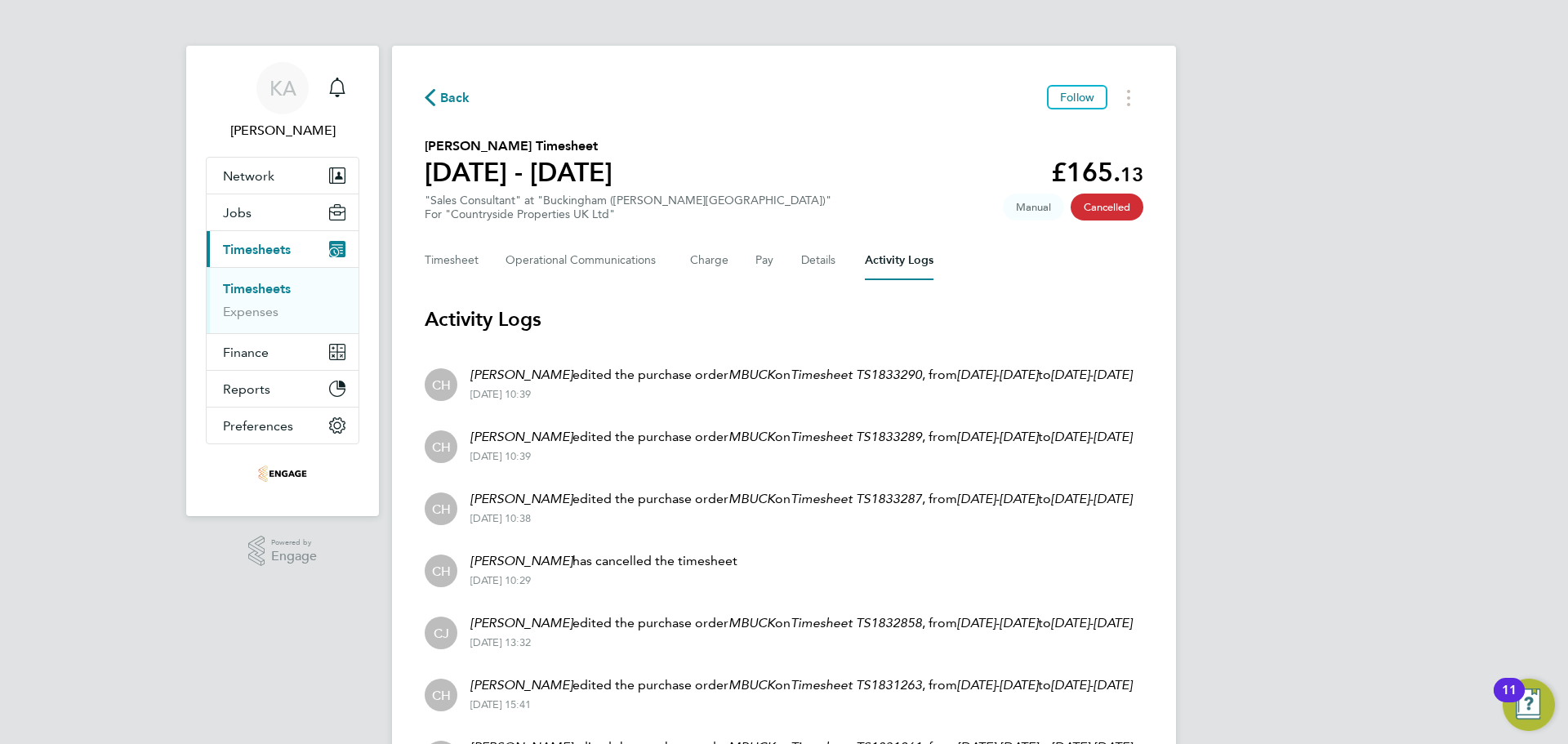
click at [457, 90] on span "Back" at bounding box center [456, 98] width 30 height 20
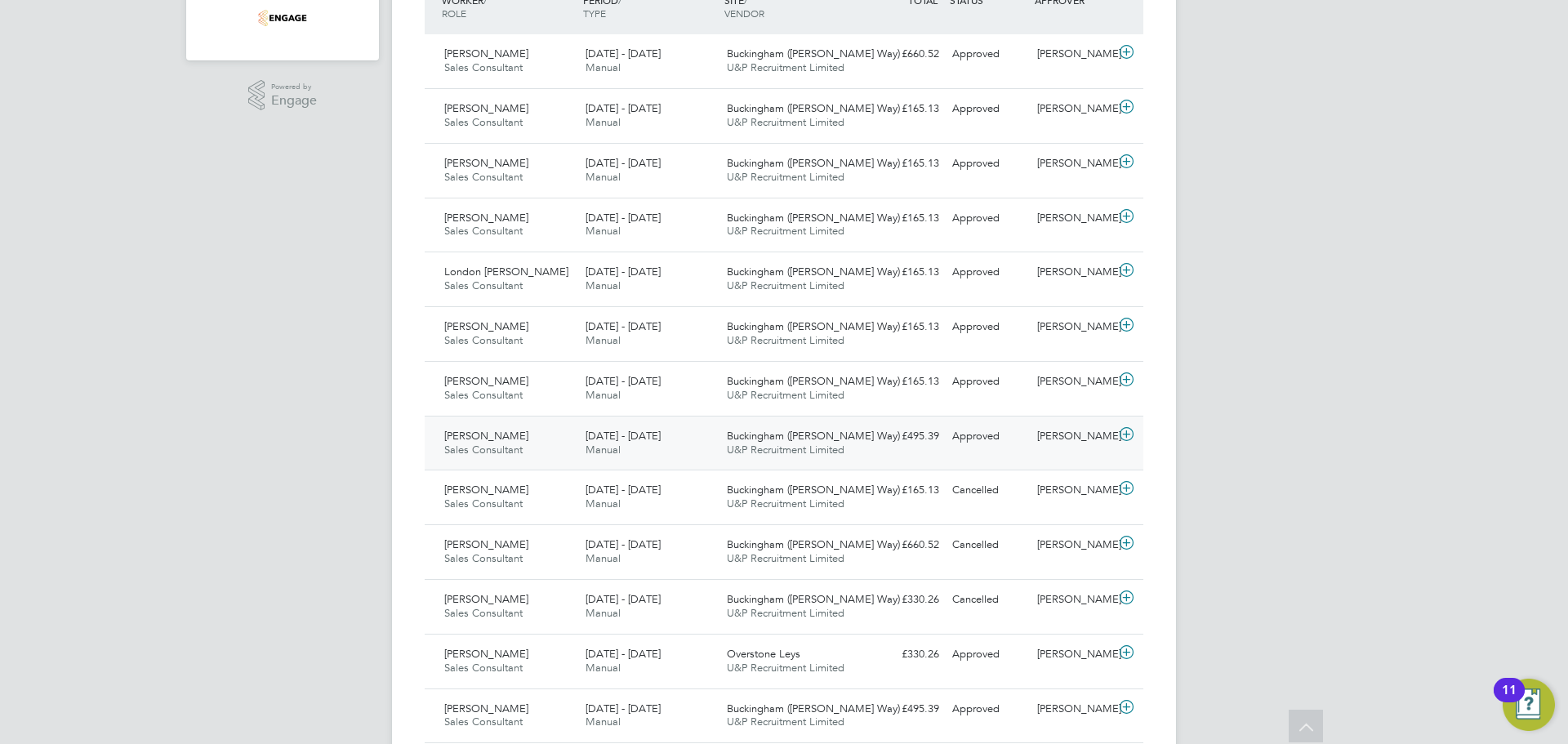
scroll to position [514, 0]
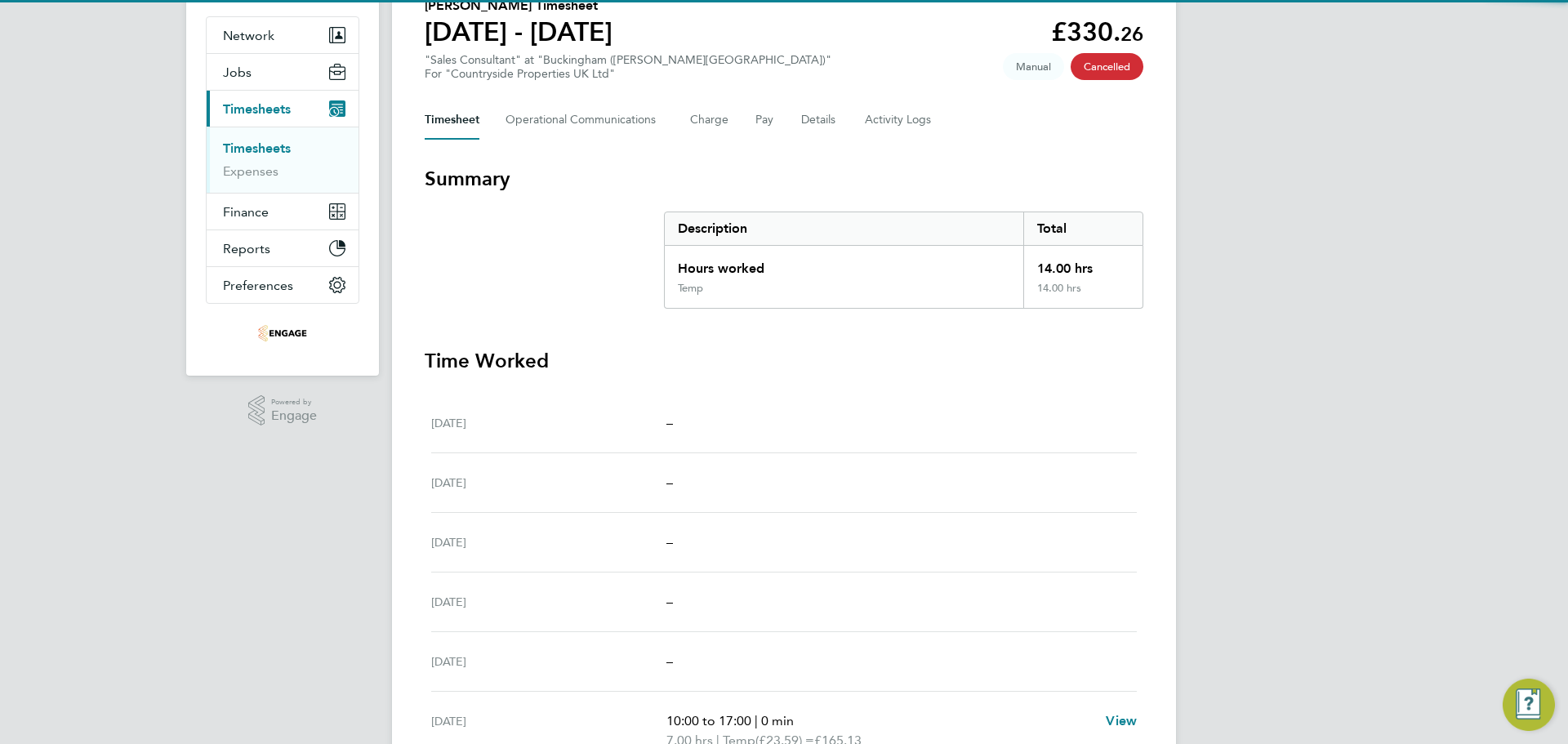
scroll to position [163, 0]
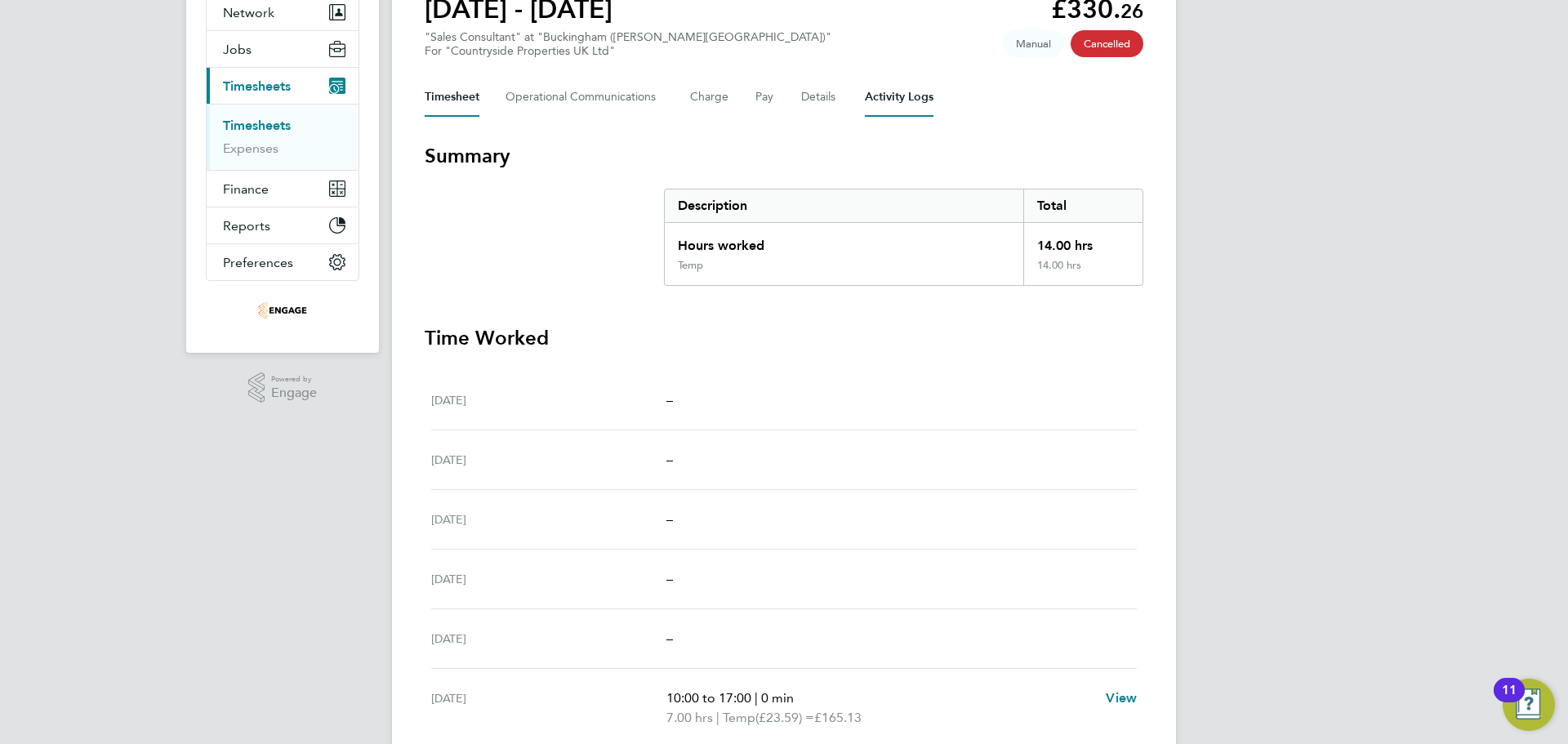
click at [901, 98] on Logs-tab "Activity Logs" at bounding box center [899, 98] width 68 height 39
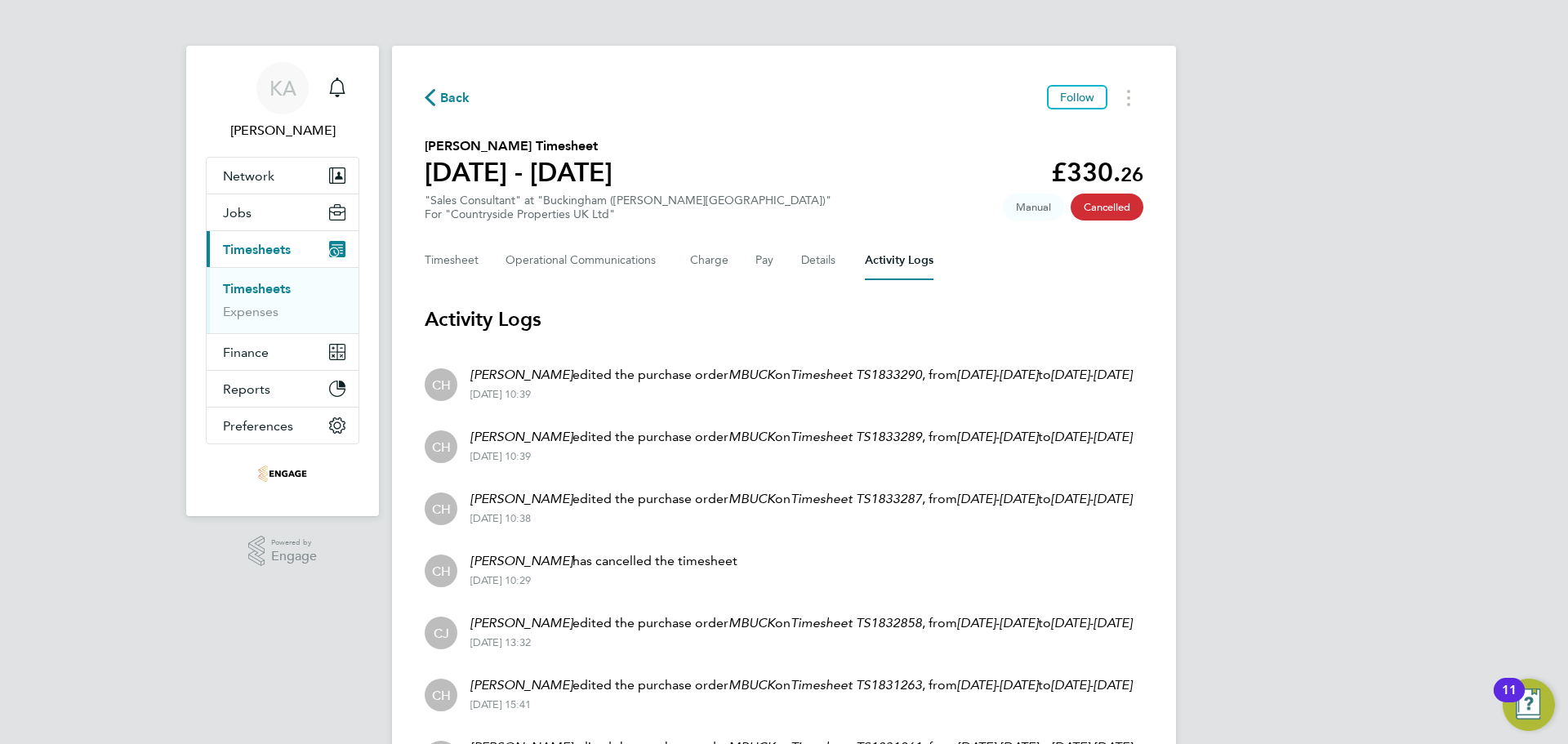
click at [441, 98] on span "Back" at bounding box center [456, 98] width 30 height 20
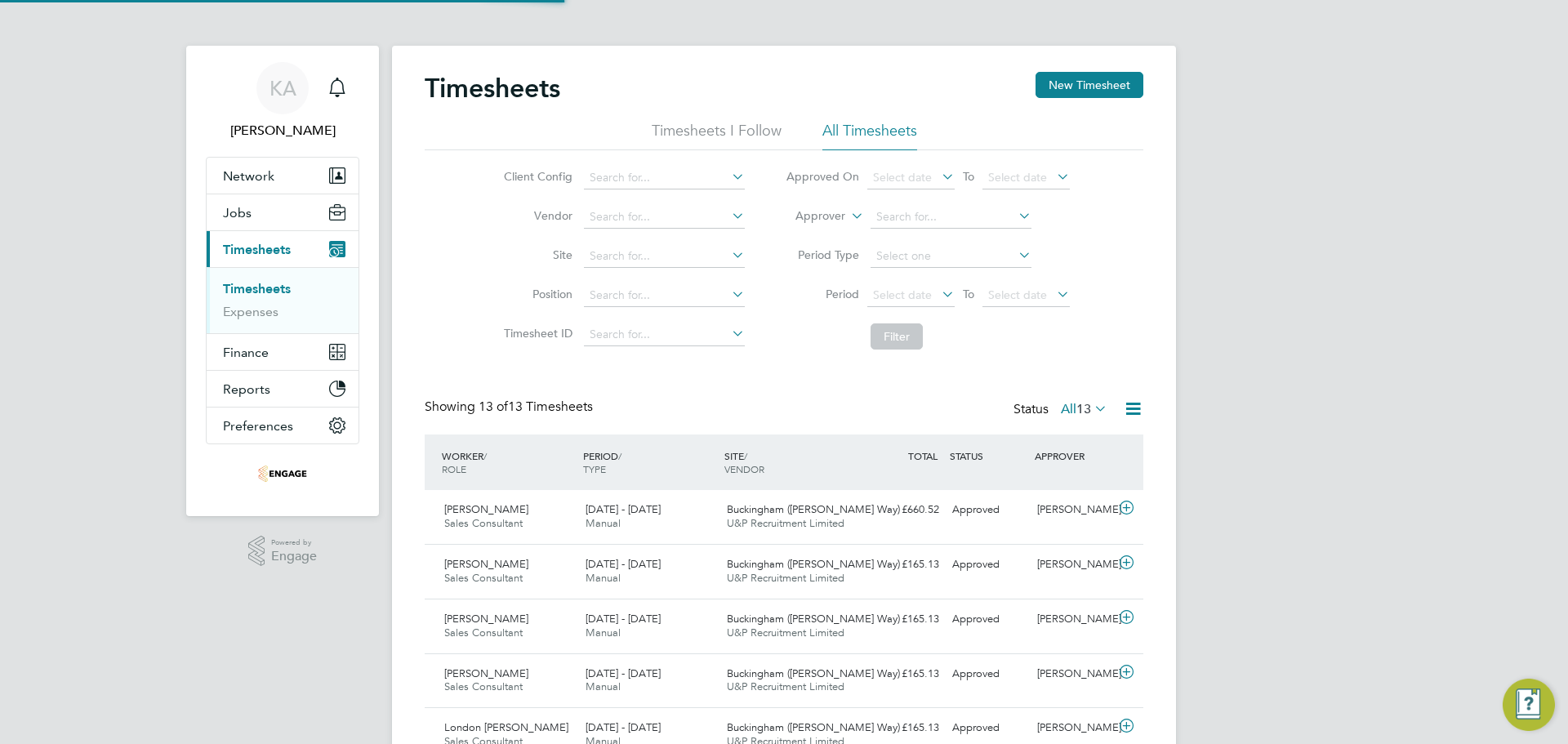
click at [276, 292] on link "Timesheets" at bounding box center [257, 289] width 67 height 16
